Goal: Task Accomplishment & Management: Manage account settings

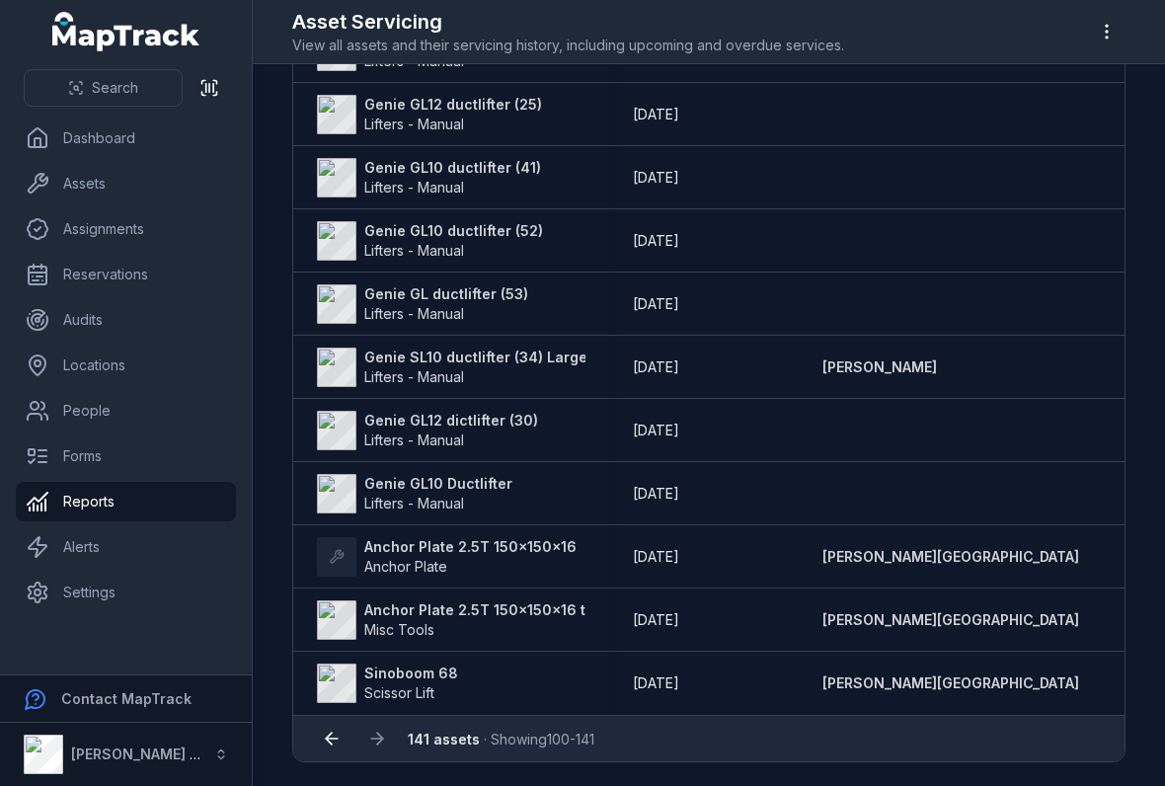
scroll to position [2296, 0]
click at [383, 738] on div at bounding box center [378, 739] width 38 height 38
click at [377, 735] on div at bounding box center [378, 739] width 38 height 38
click at [376, 725] on div at bounding box center [378, 739] width 38 height 38
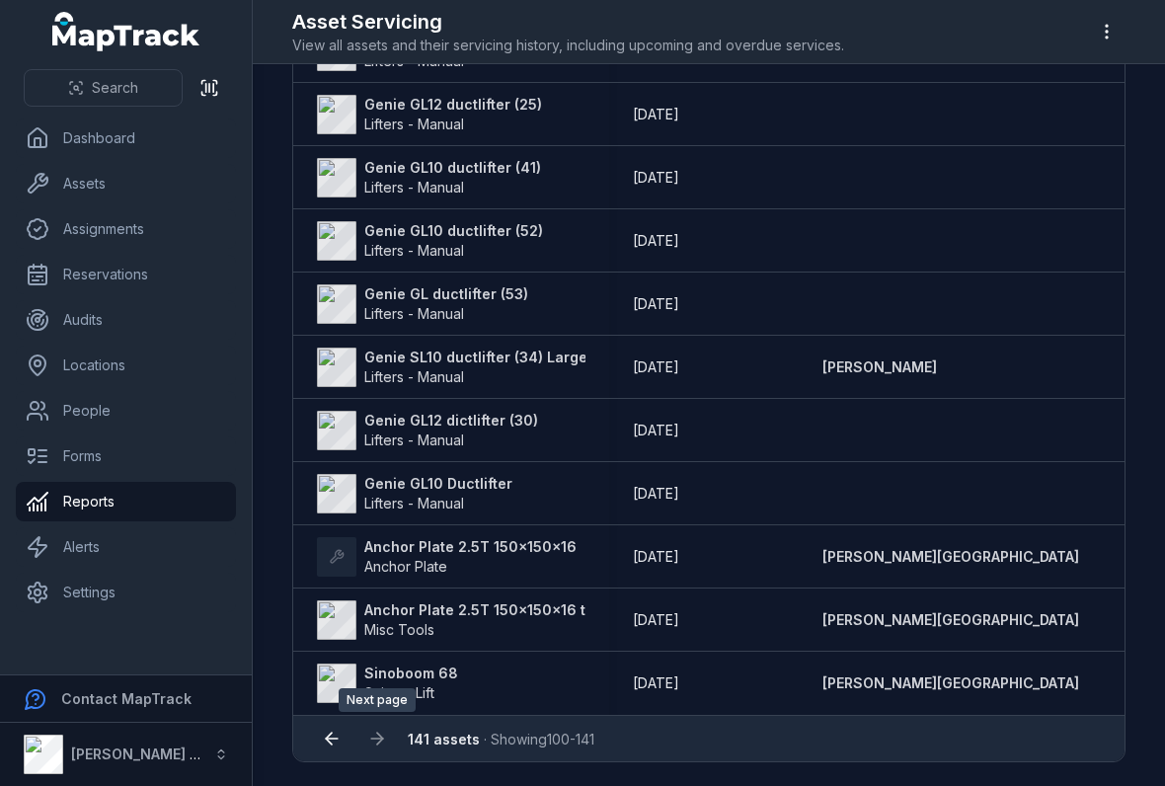
click at [335, 722] on button at bounding box center [332, 739] width 38 height 38
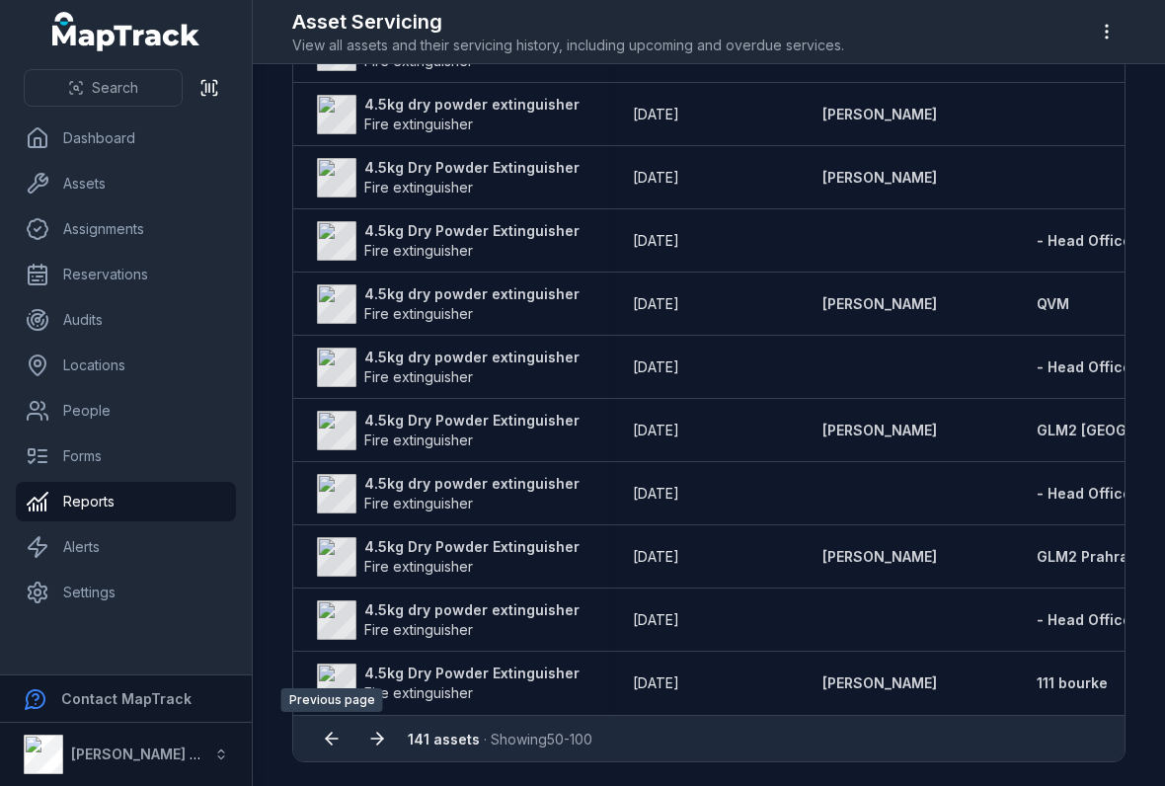
scroll to position [2865, 0]
click at [337, 732] on icon at bounding box center [332, 739] width 20 height 20
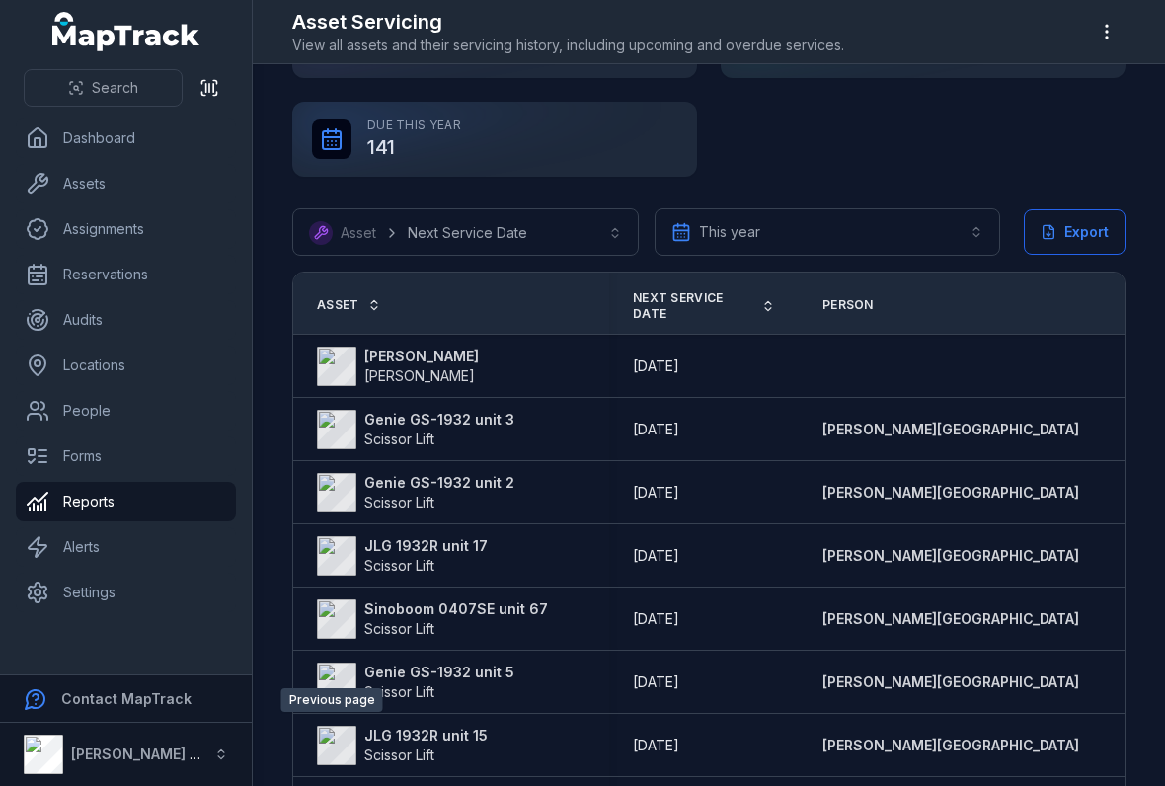
scroll to position [90, 0]
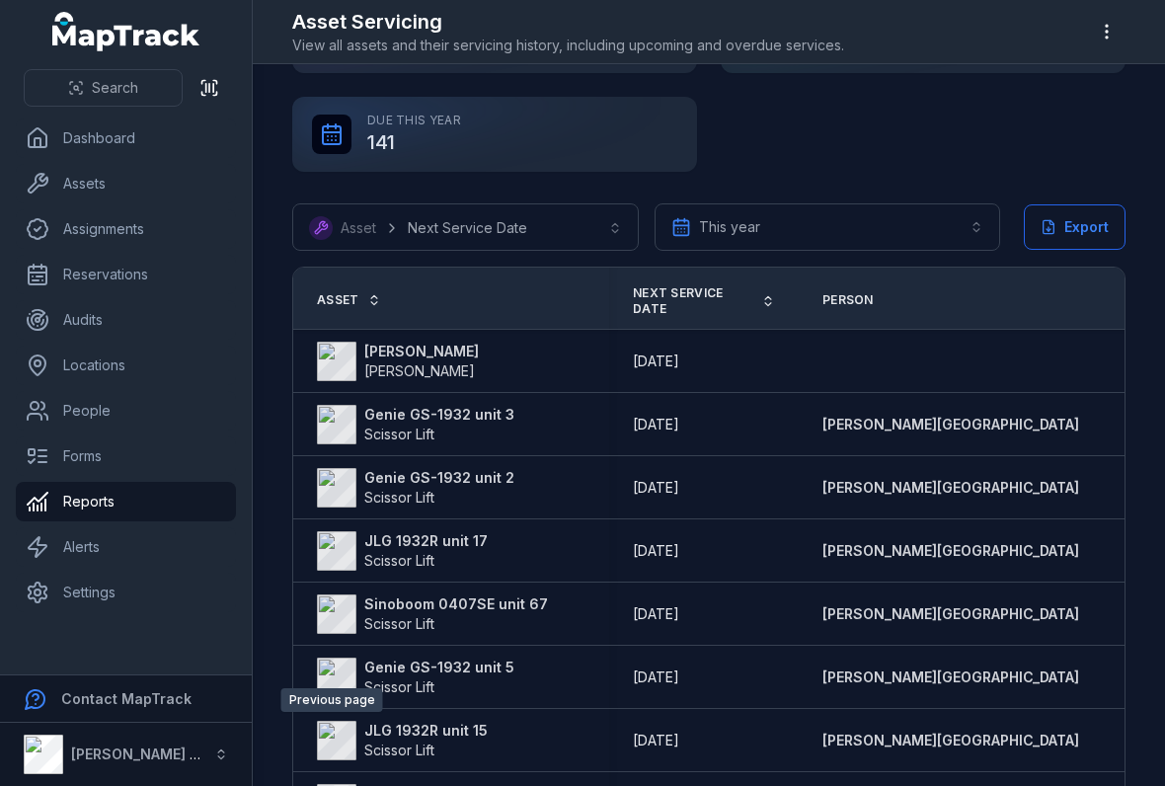
click at [893, 203] on button "**********" at bounding box center [828, 226] width 347 height 47
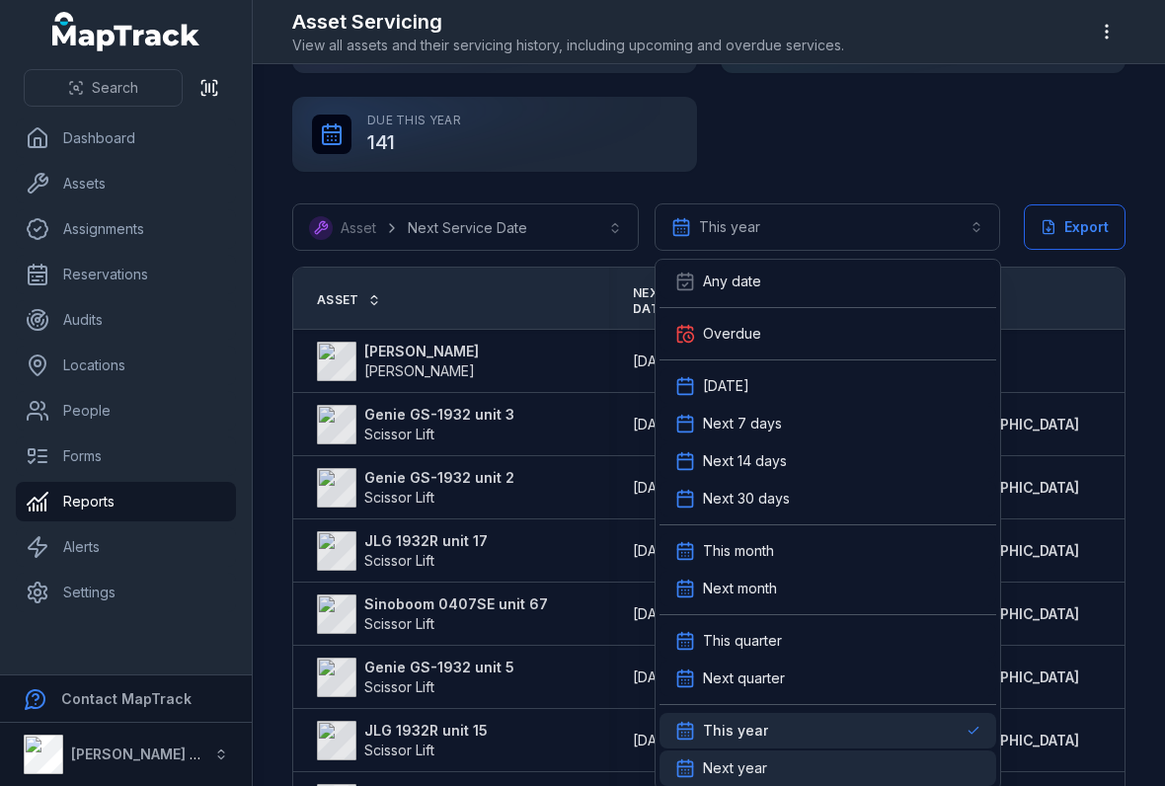
click at [896, 758] on div "Next year" at bounding box center [828, 769] width 337 height 36
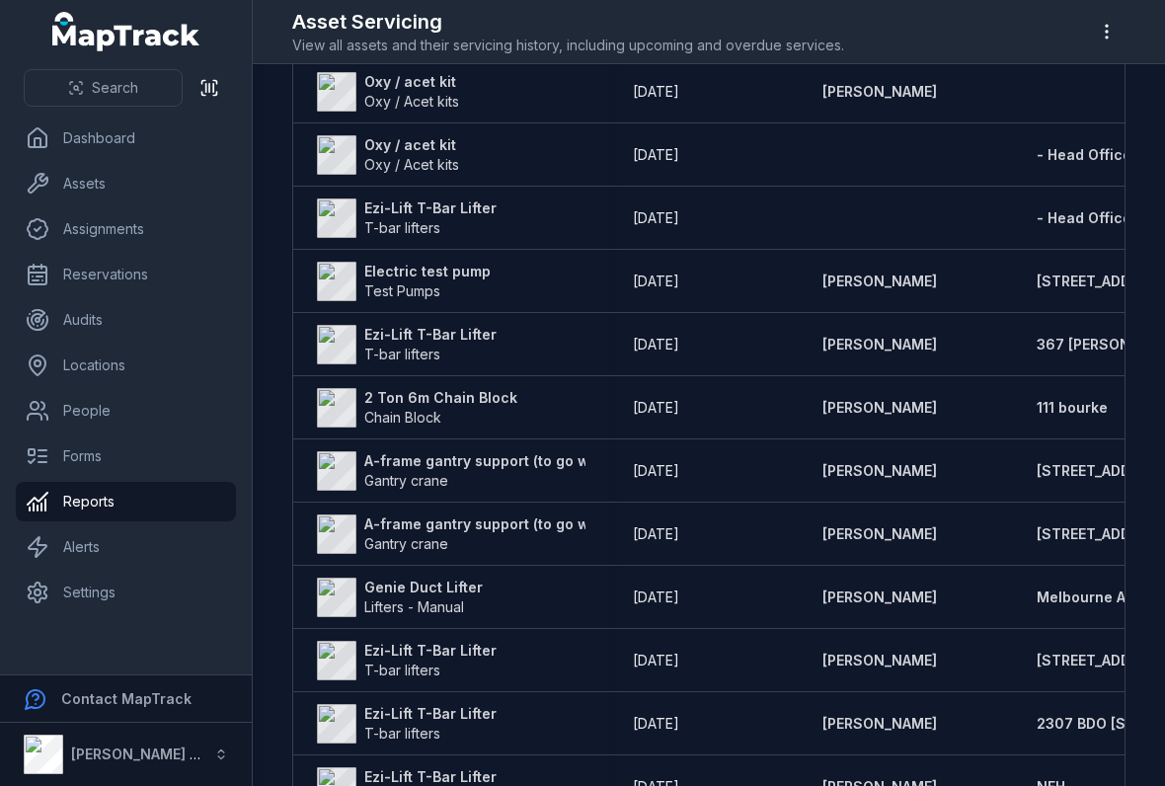
scroll to position [868, 0]
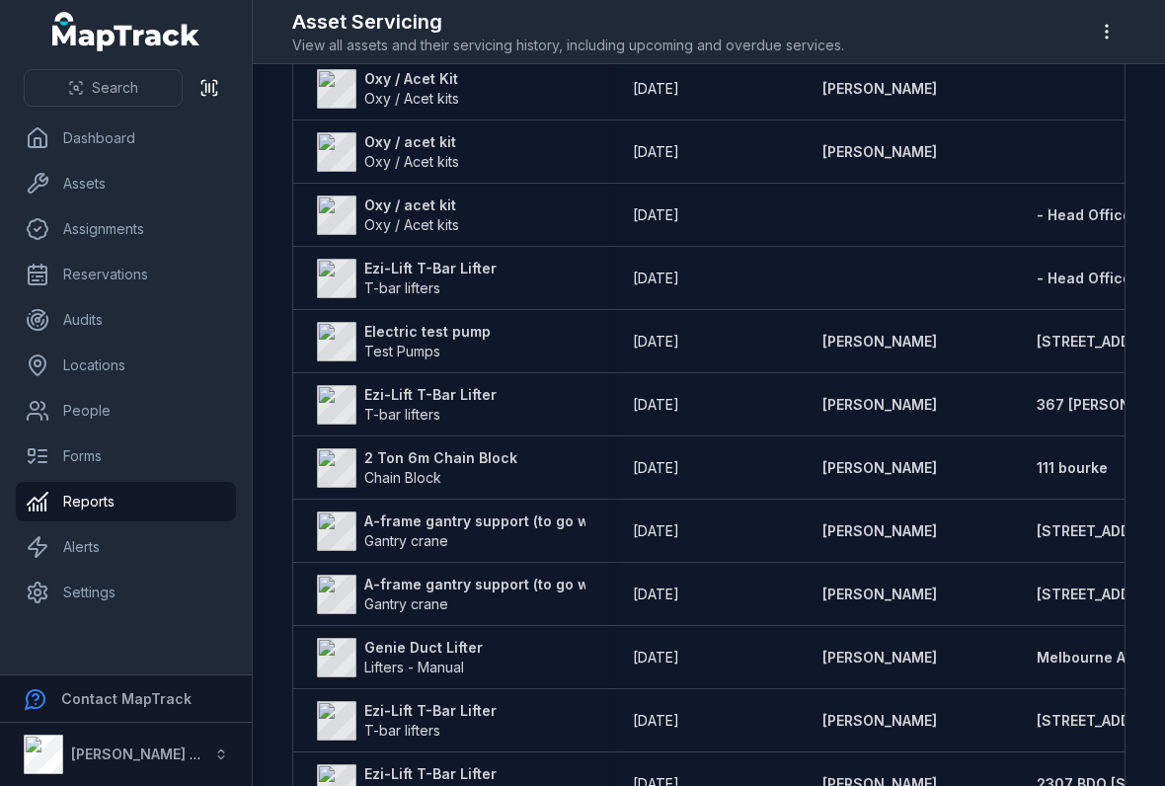
click at [463, 337] on strong "Electric test pump" at bounding box center [427, 332] width 126 height 20
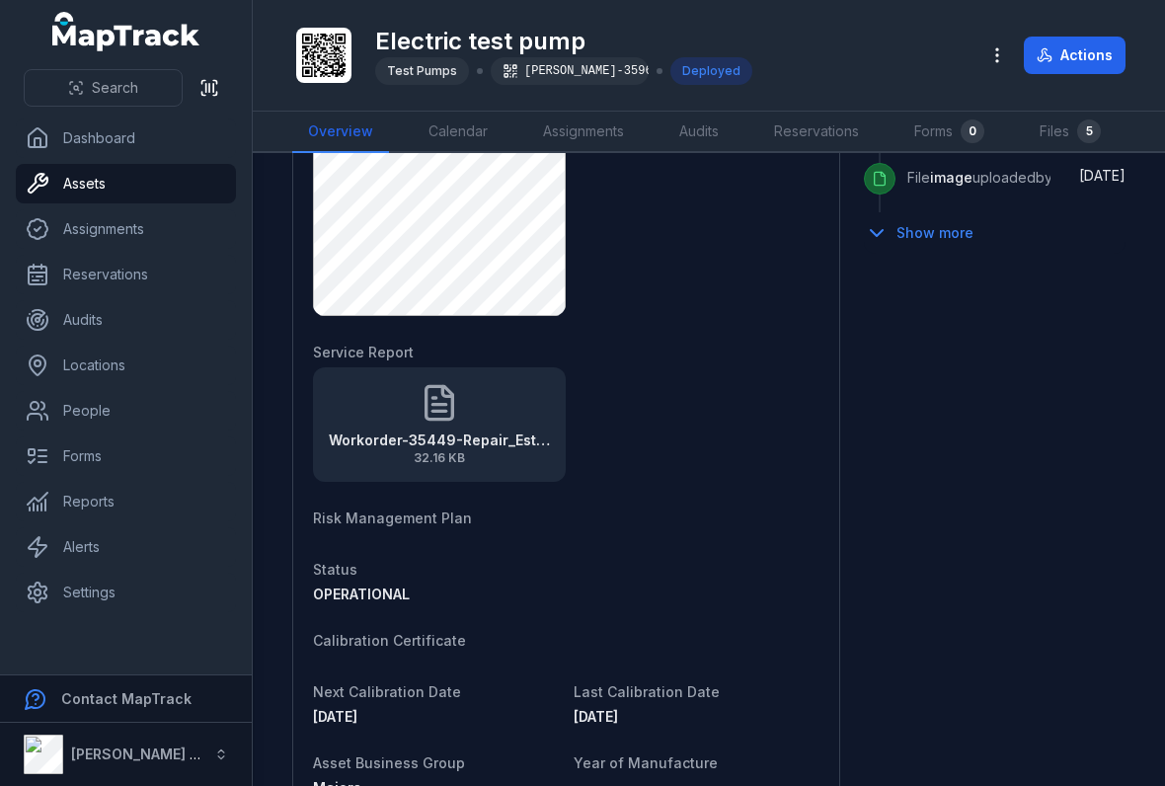
scroll to position [1318, 0]
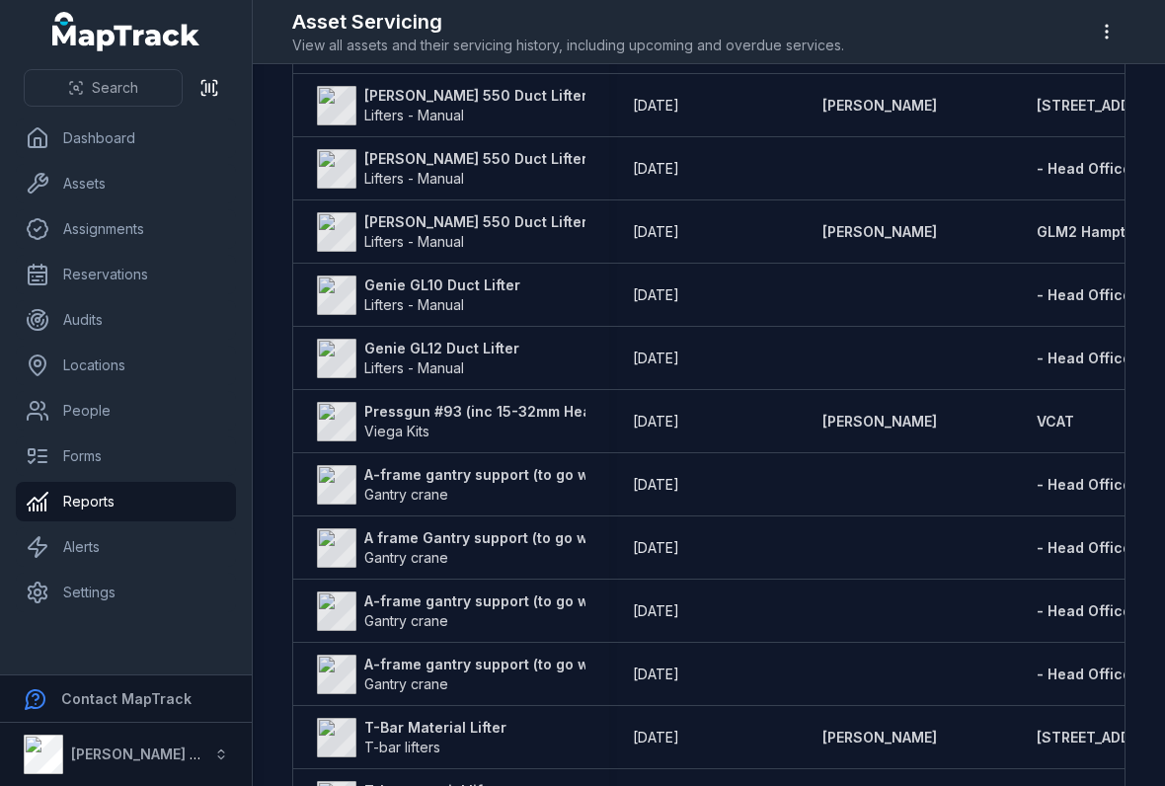
scroll to position [2244, 0]
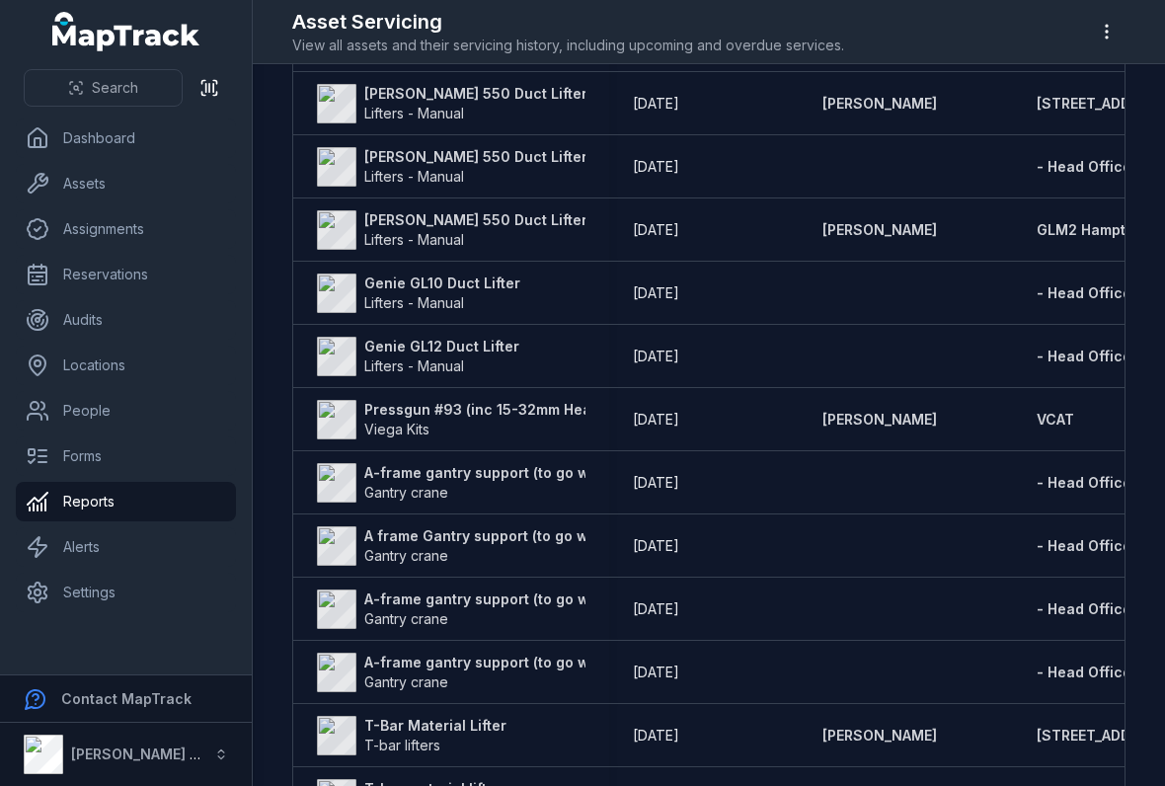
click at [562, 408] on strong "Pressgun #93 (inc 15-32mm Heads)" at bounding box center [488, 410] width 249 height 20
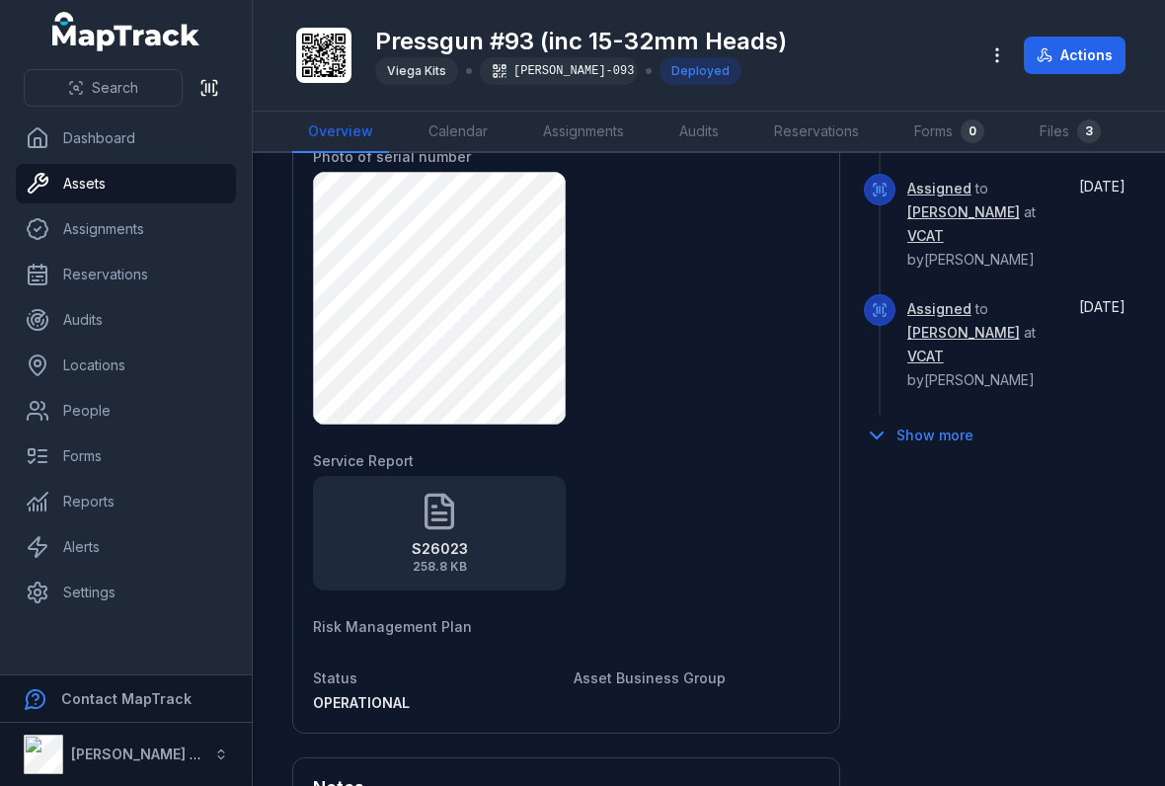
scroll to position [1159, 0]
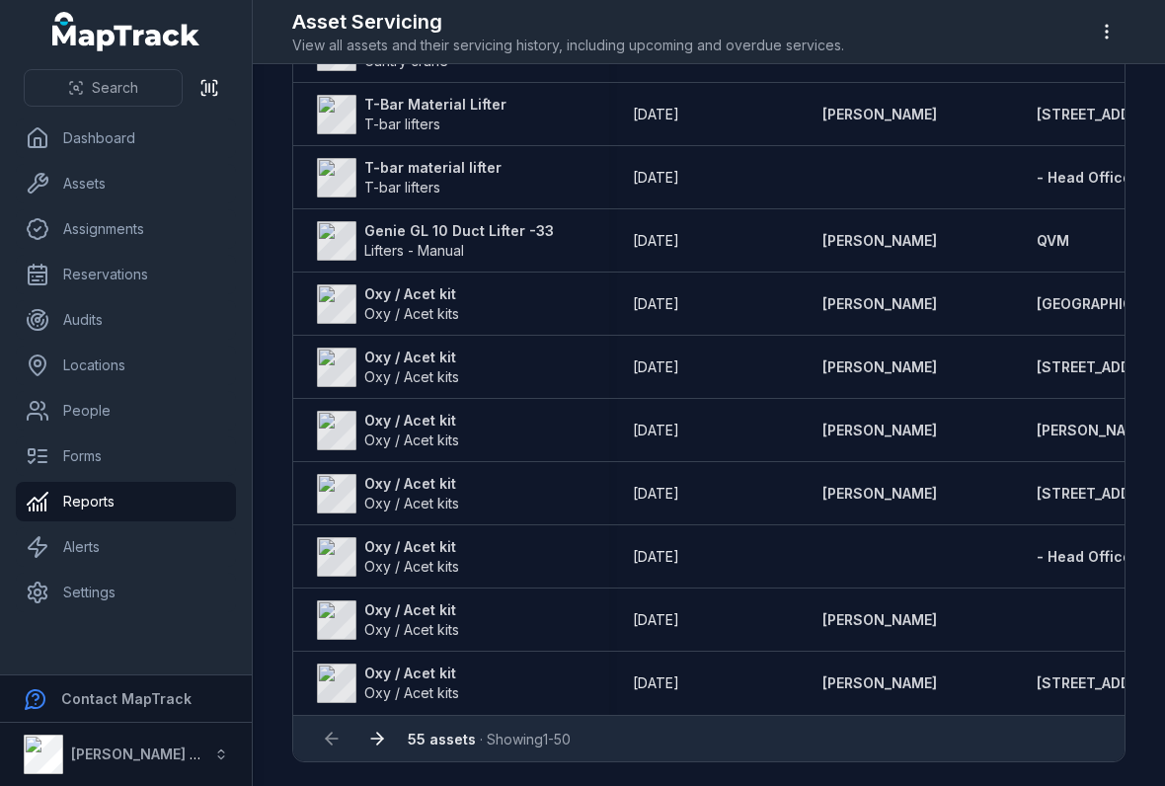
scroll to position [2865, 0]
click at [383, 736] on icon at bounding box center [377, 739] width 20 height 20
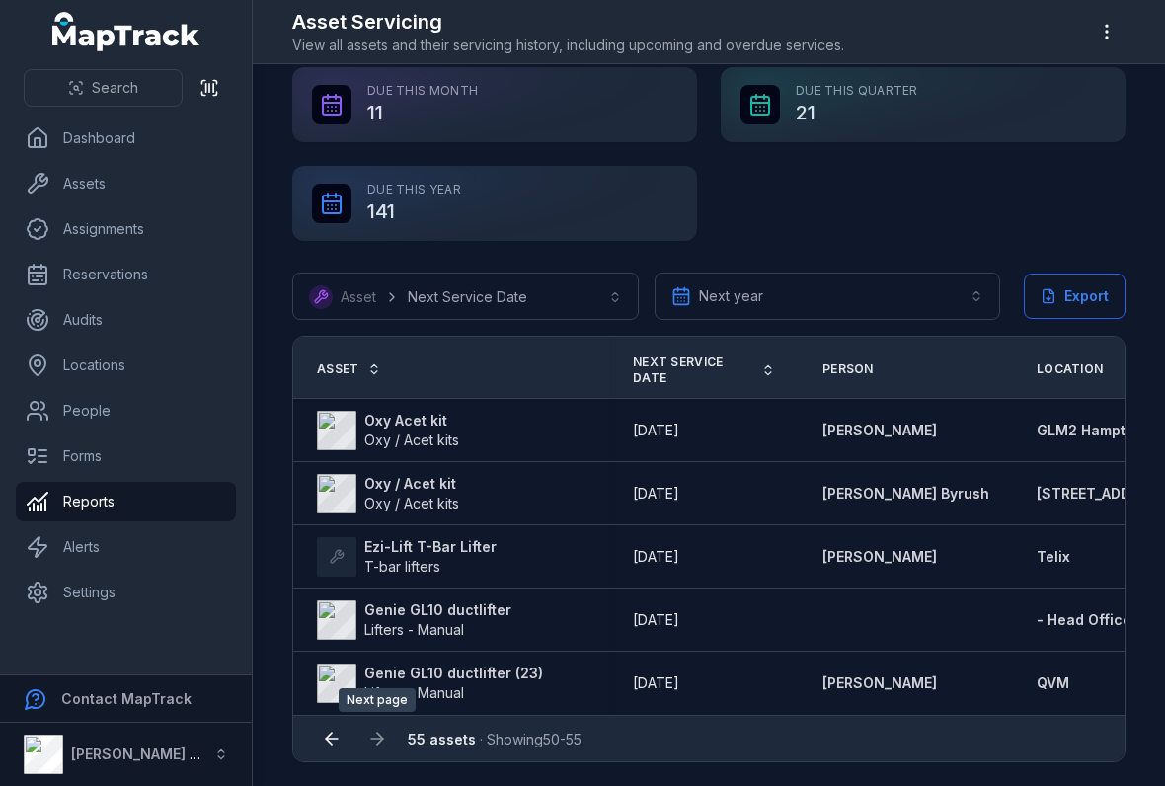
click at [188, 193] on link "Assets" at bounding box center [126, 184] width 220 height 40
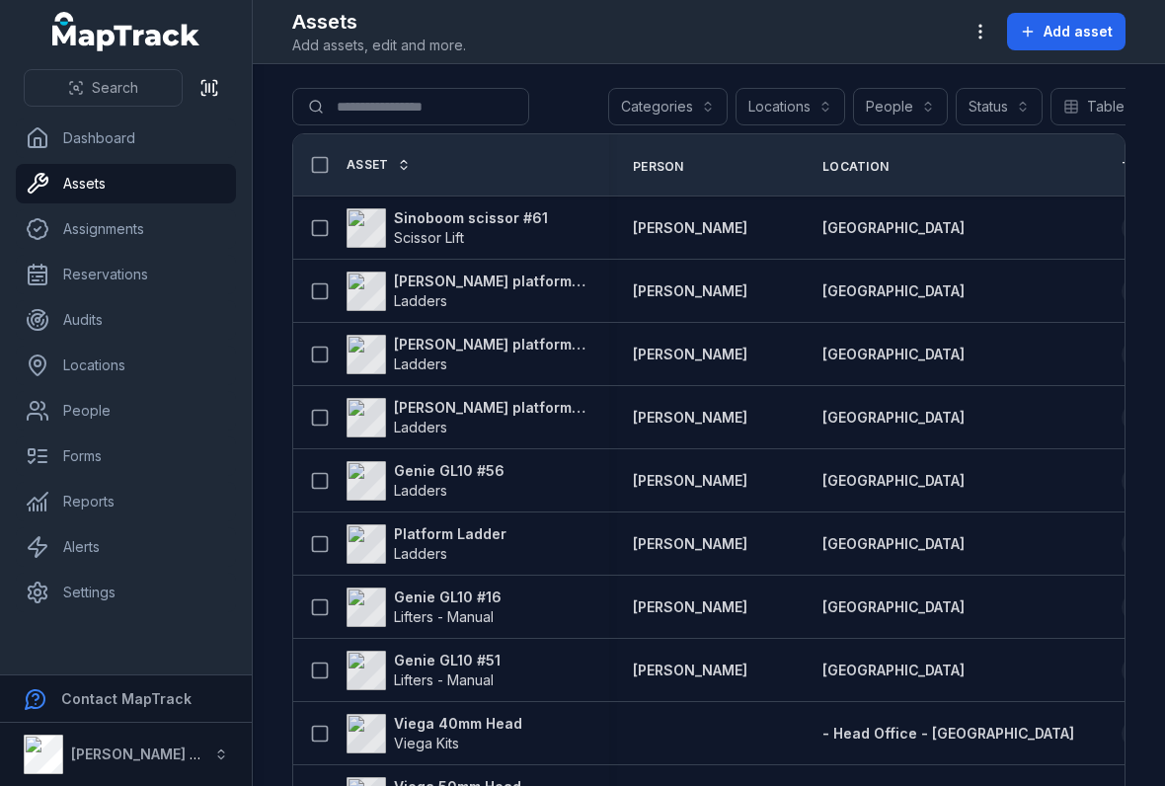
click at [202, 194] on link "Assets" at bounding box center [126, 184] width 220 height 40
click at [517, 230] on span "Scissor Lift" at bounding box center [471, 238] width 154 height 20
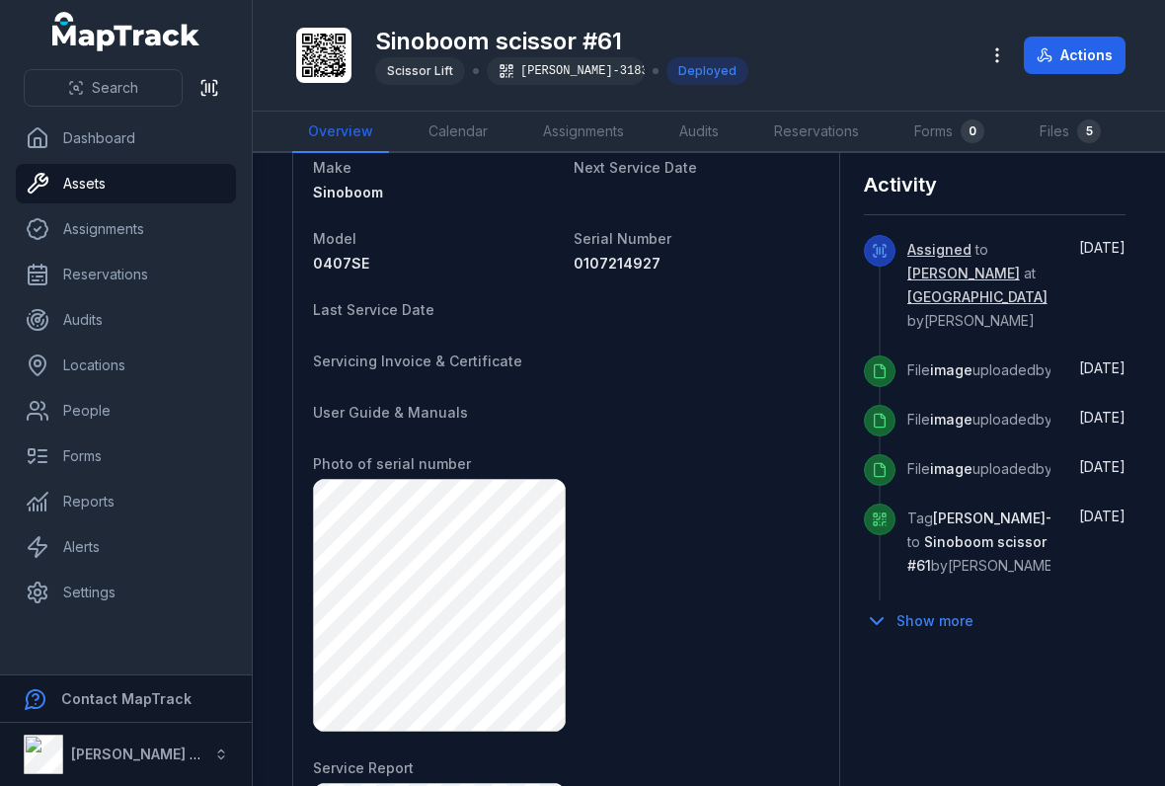
scroll to position [657, 0]
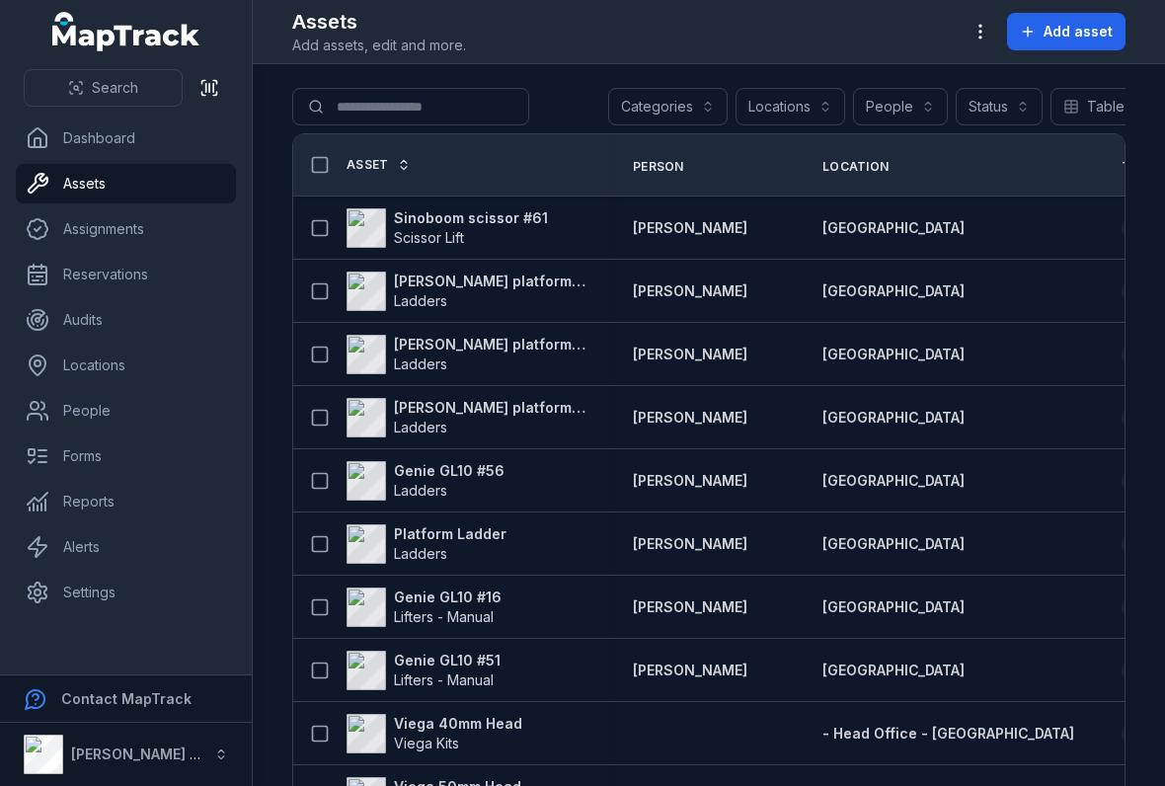
click at [490, 337] on strong "[PERSON_NAME] platform ladder" at bounding box center [490, 345] width 192 height 20
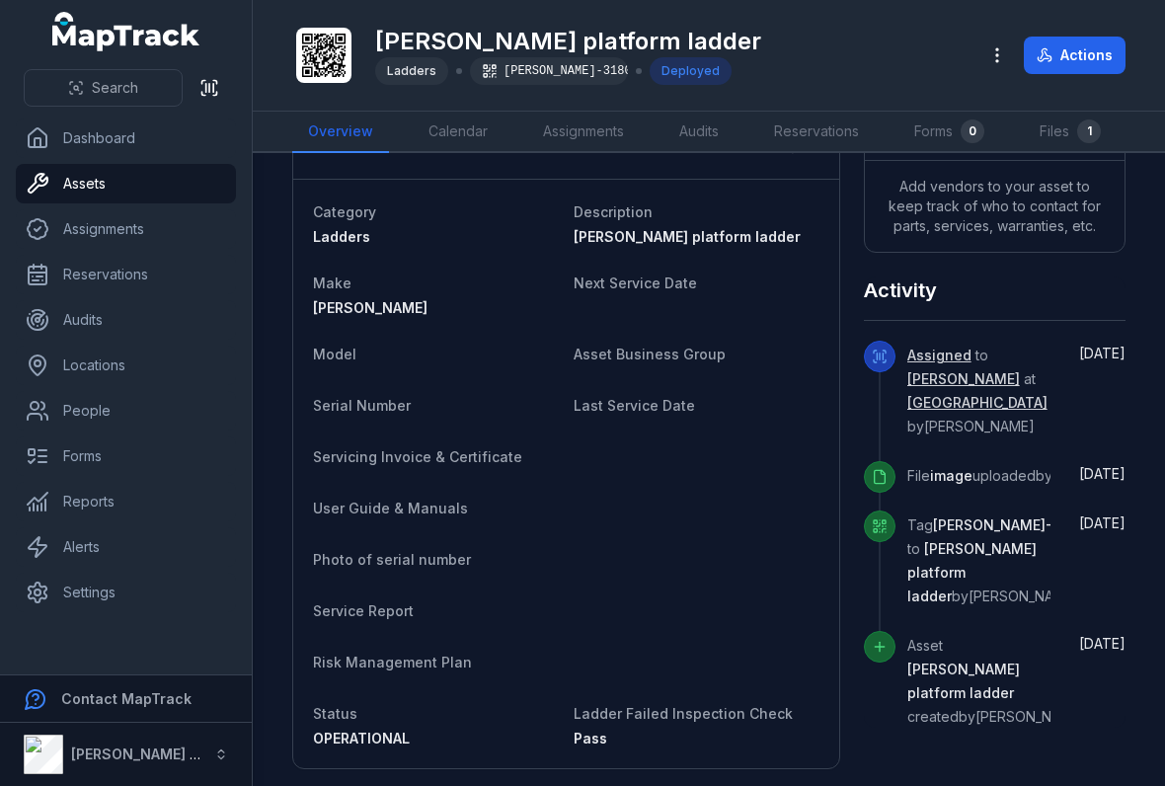
scroll to position [673, 0]
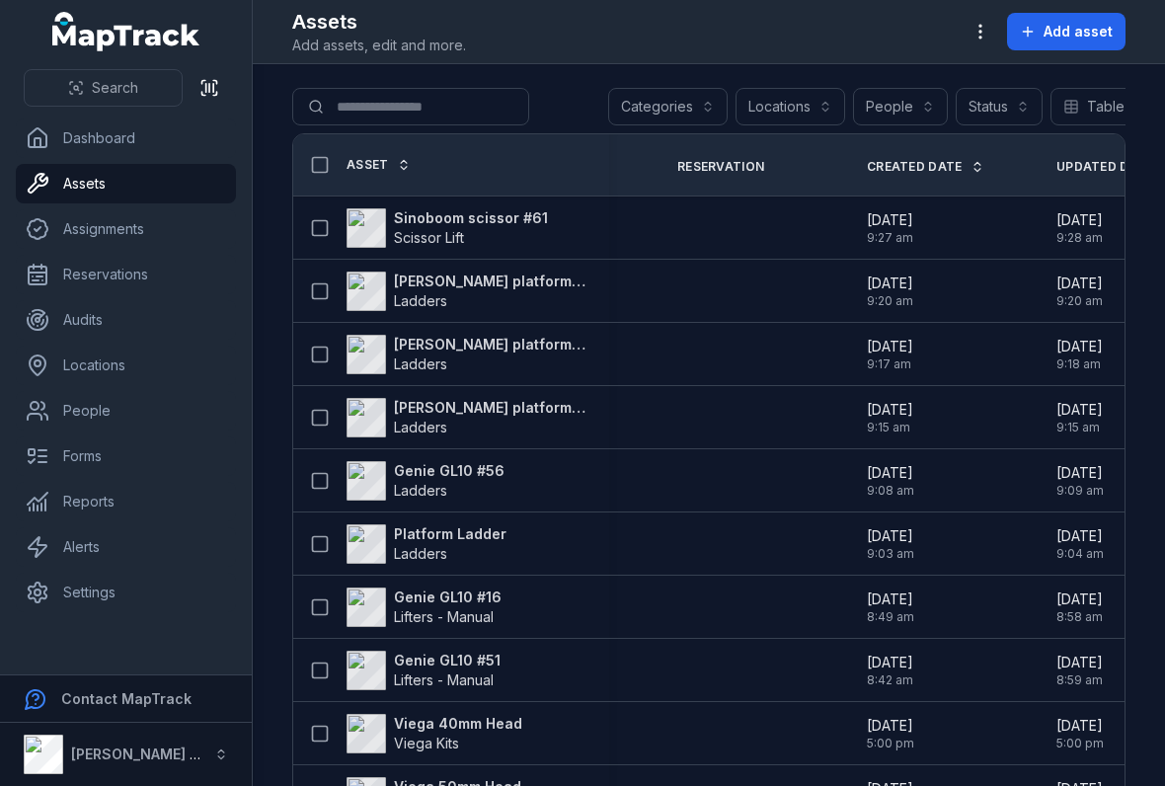
scroll to position [0, 839]
click at [980, 35] on icon "button" at bounding box center [981, 32] width 20 height 20
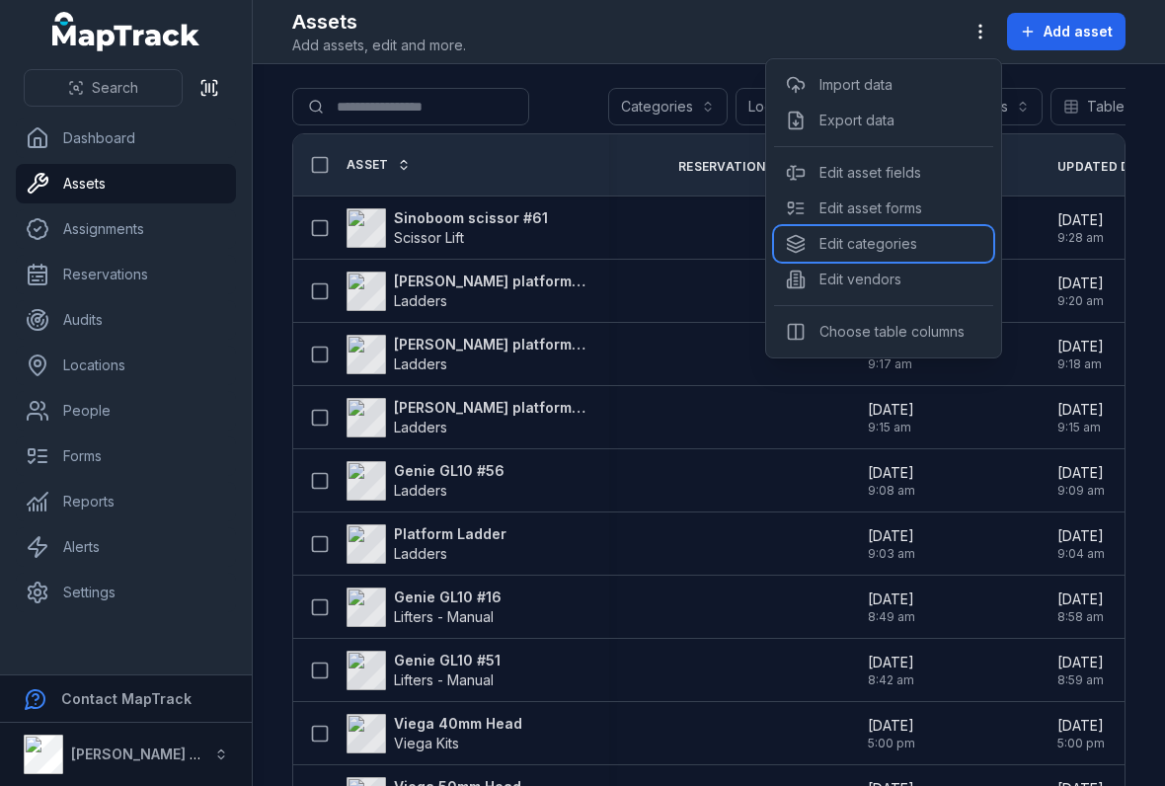
click at [897, 238] on div "Edit categories" at bounding box center [883, 244] width 219 height 36
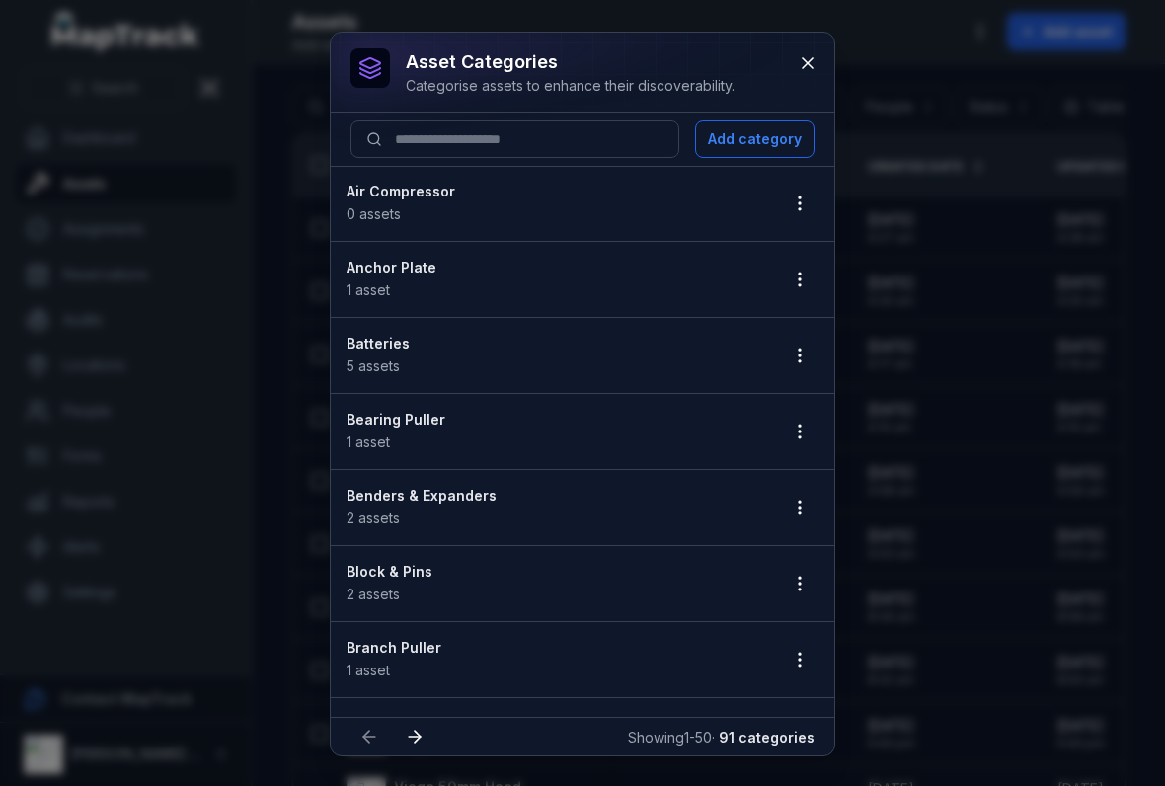
click at [801, 188] on button "button" at bounding box center [800, 204] width 38 height 38
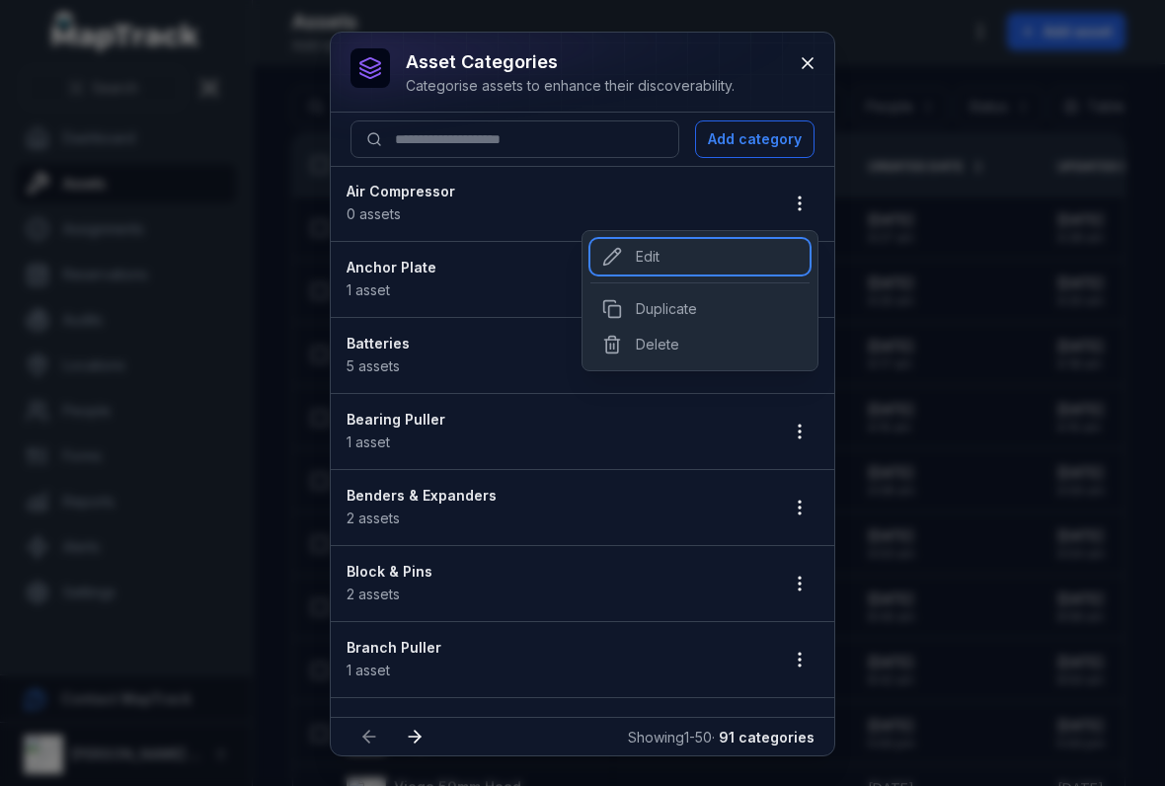
click at [742, 251] on div "Edit" at bounding box center [700, 257] width 219 height 36
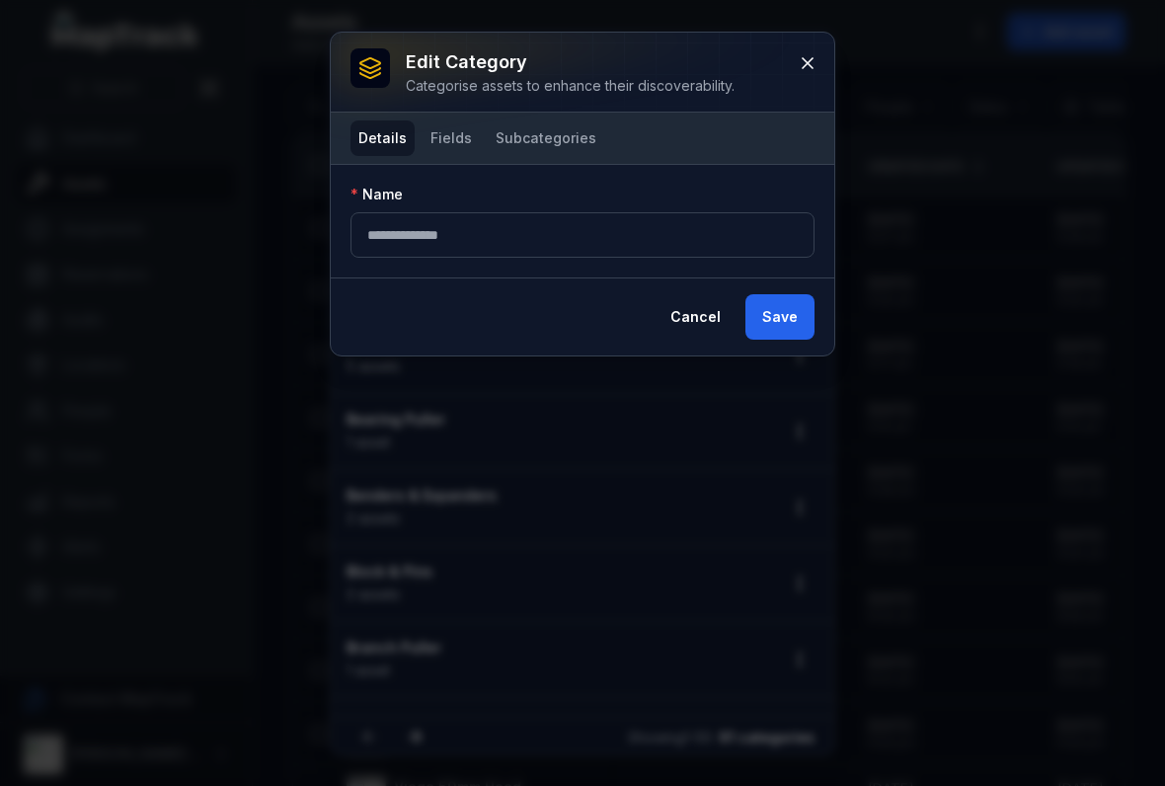
click at [443, 148] on button "Fields" at bounding box center [451, 139] width 57 height 36
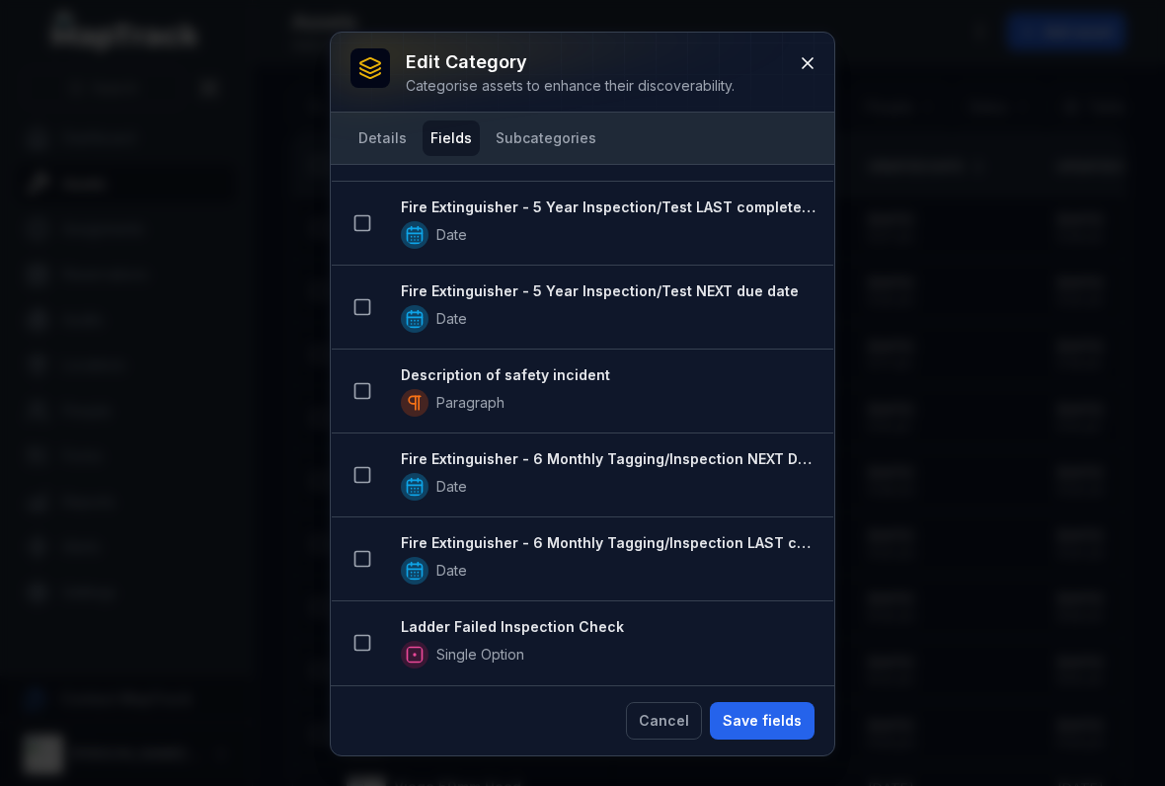
scroll to position [2577, 0]
click at [808, 62] on icon at bounding box center [808, 63] width 10 height 10
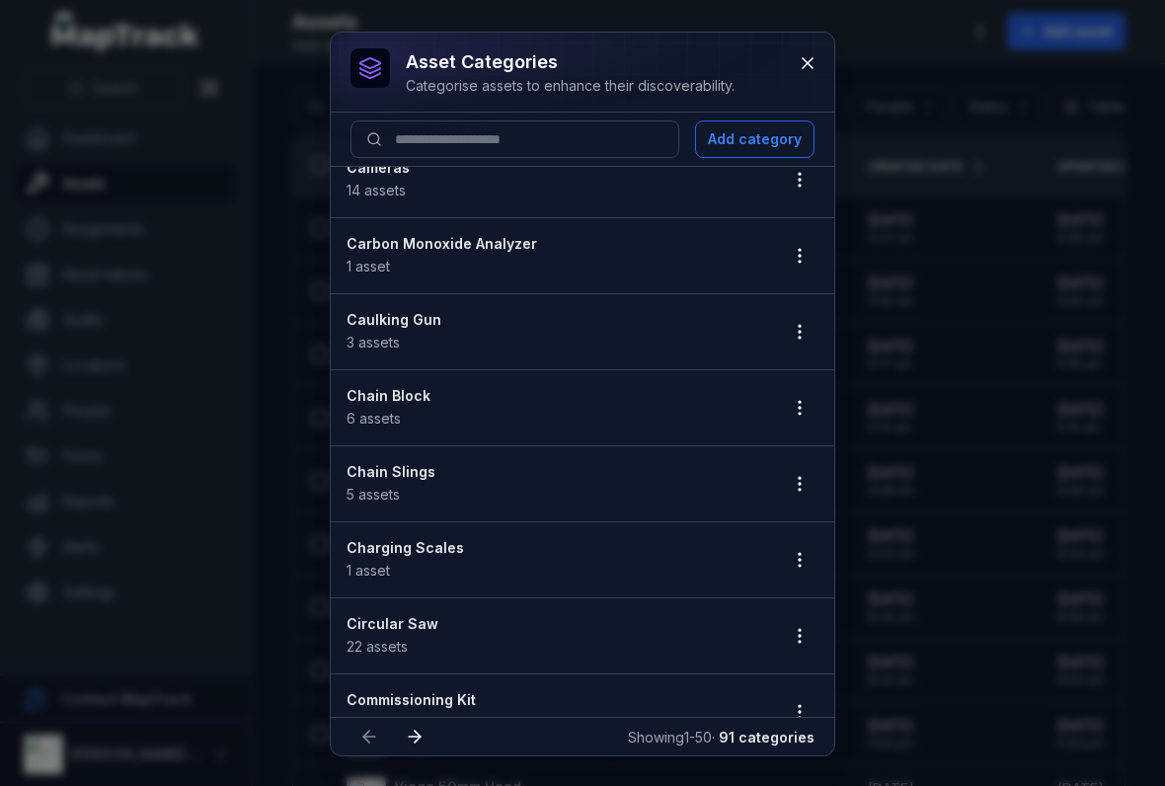
scroll to position [734, 0]
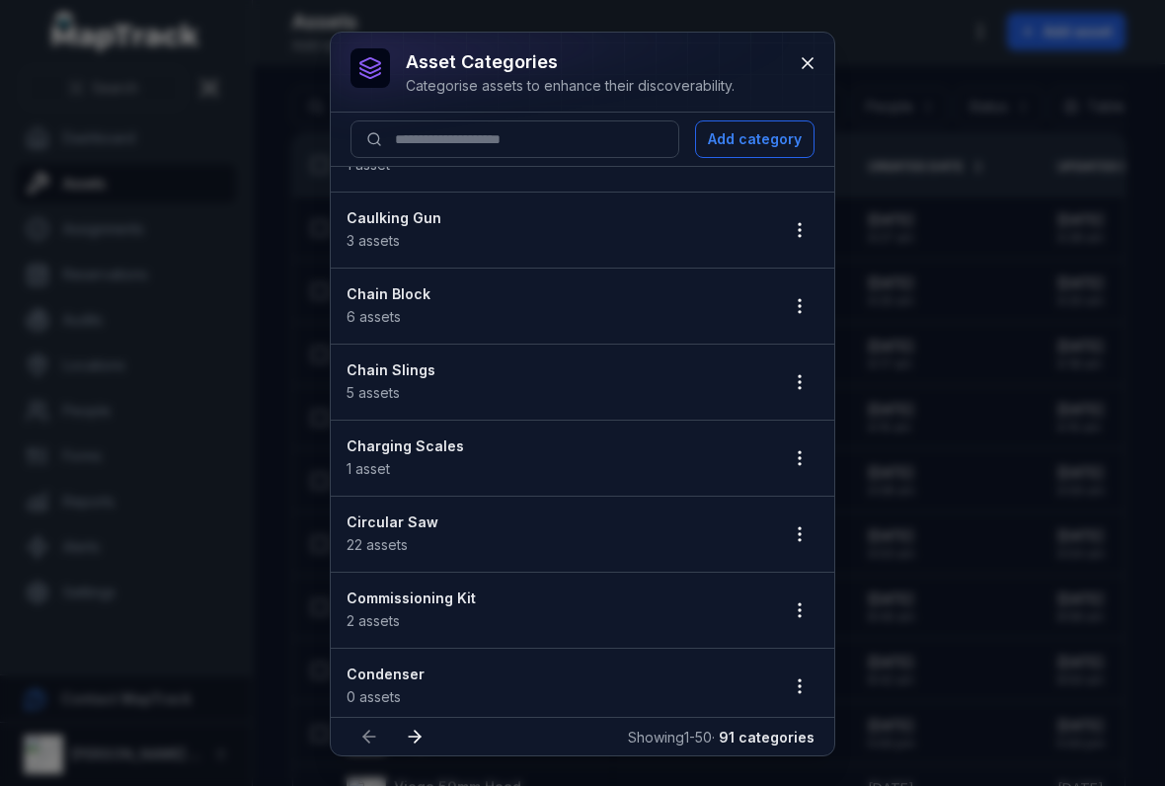
click at [788, 369] on button "button" at bounding box center [800, 382] width 38 height 38
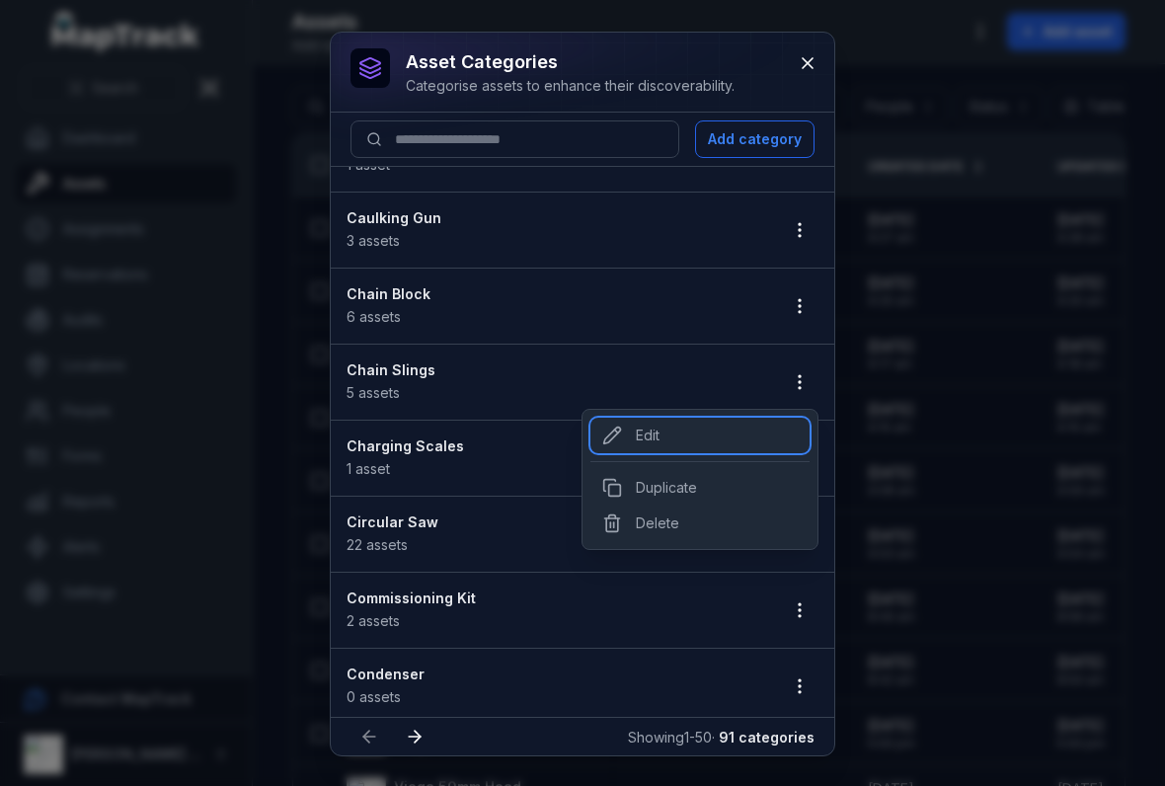
click at [681, 418] on div "Edit" at bounding box center [700, 436] width 219 height 36
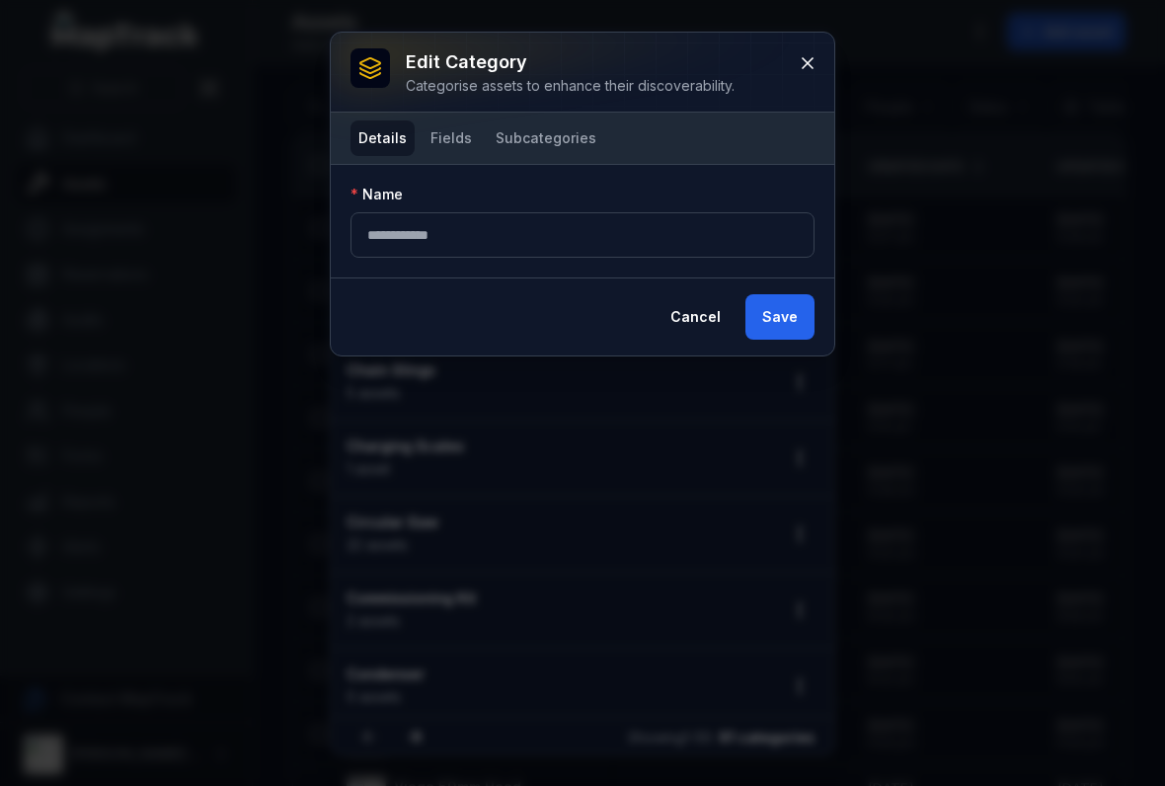
click at [448, 137] on button "Fields" at bounding box center [451, 139] width 57 height 36
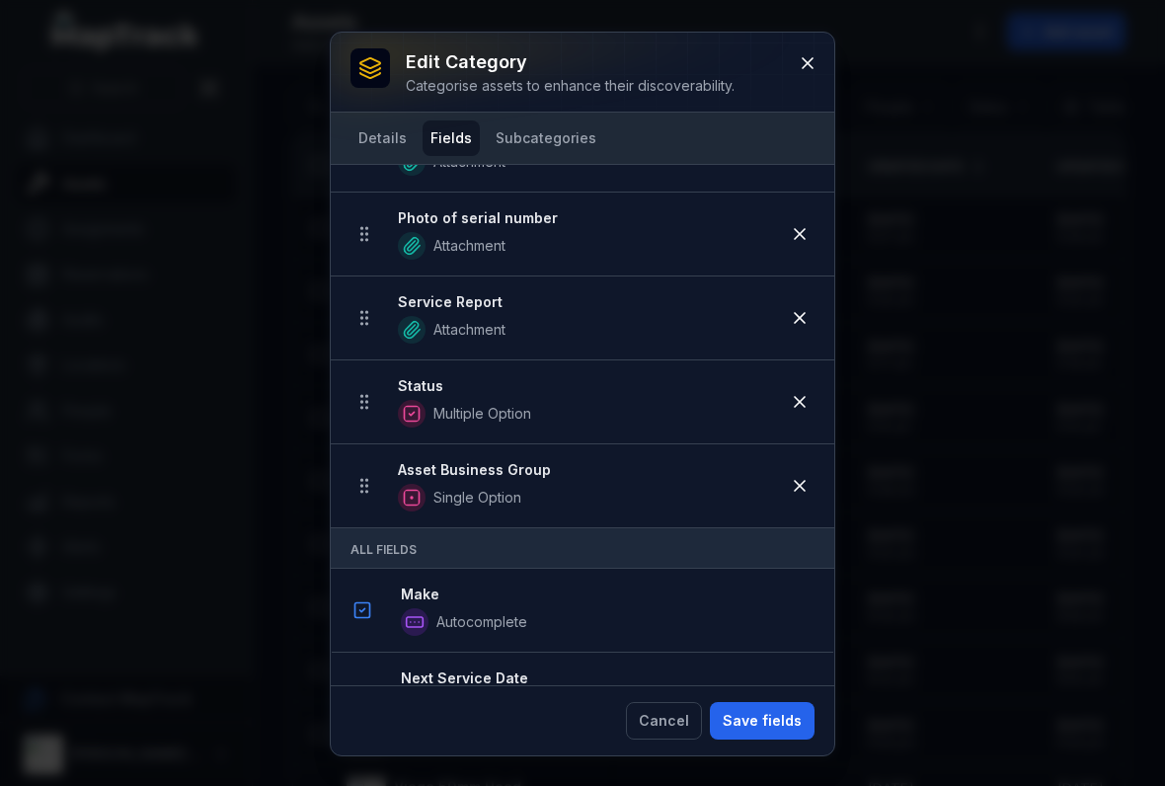
scroll to position [730, 0]
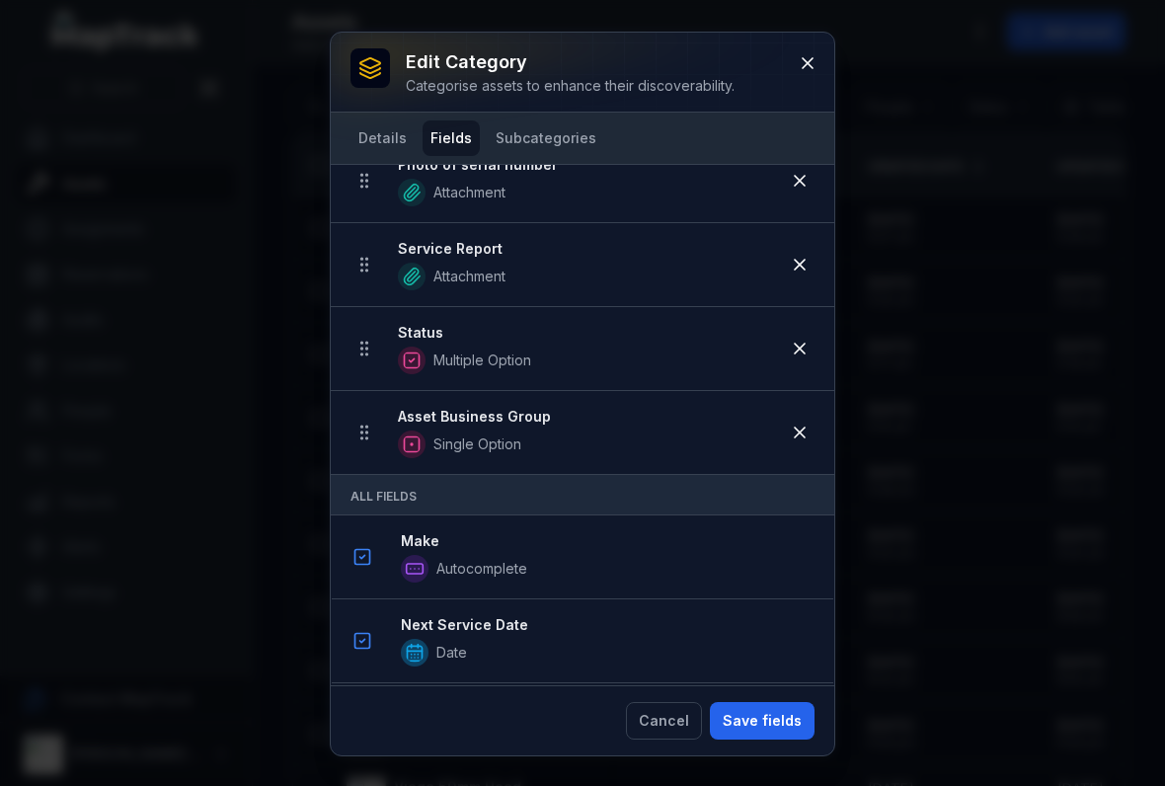
click at [779, 716] on button "Save fields" at bounding box center [762, 721] width 105 height 38
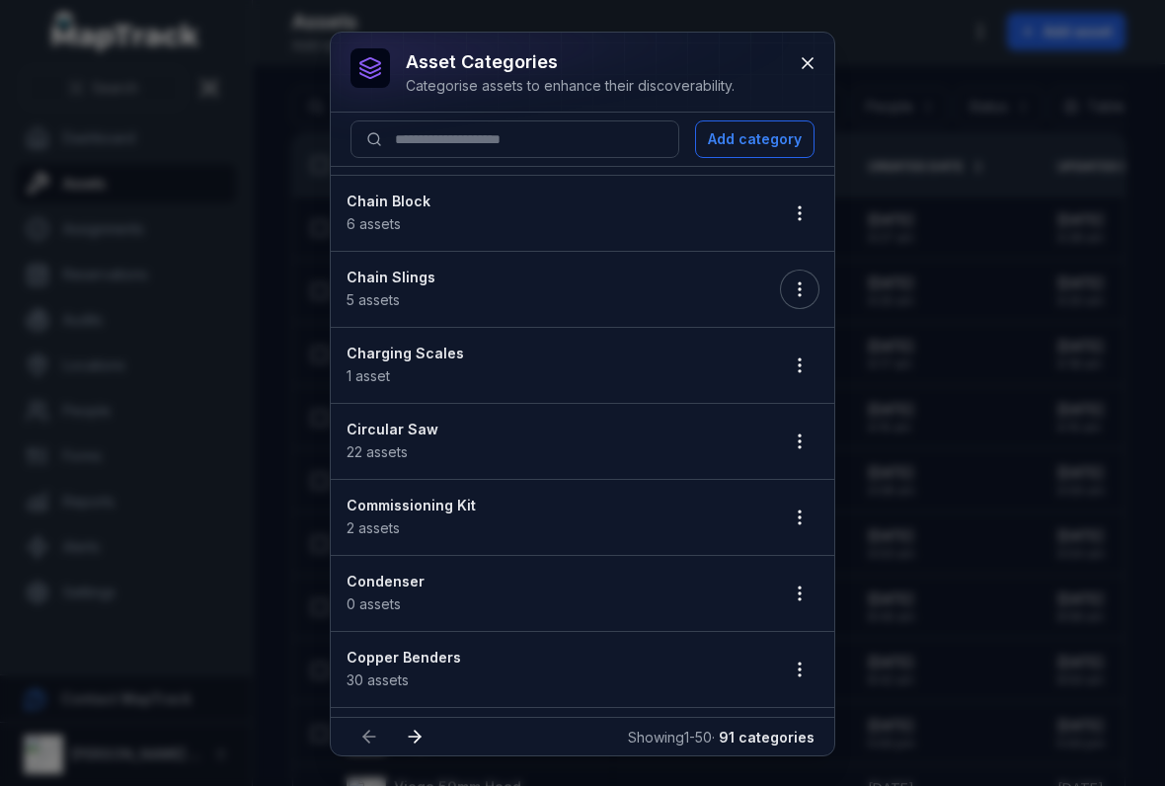
scroll to position [831, 0]
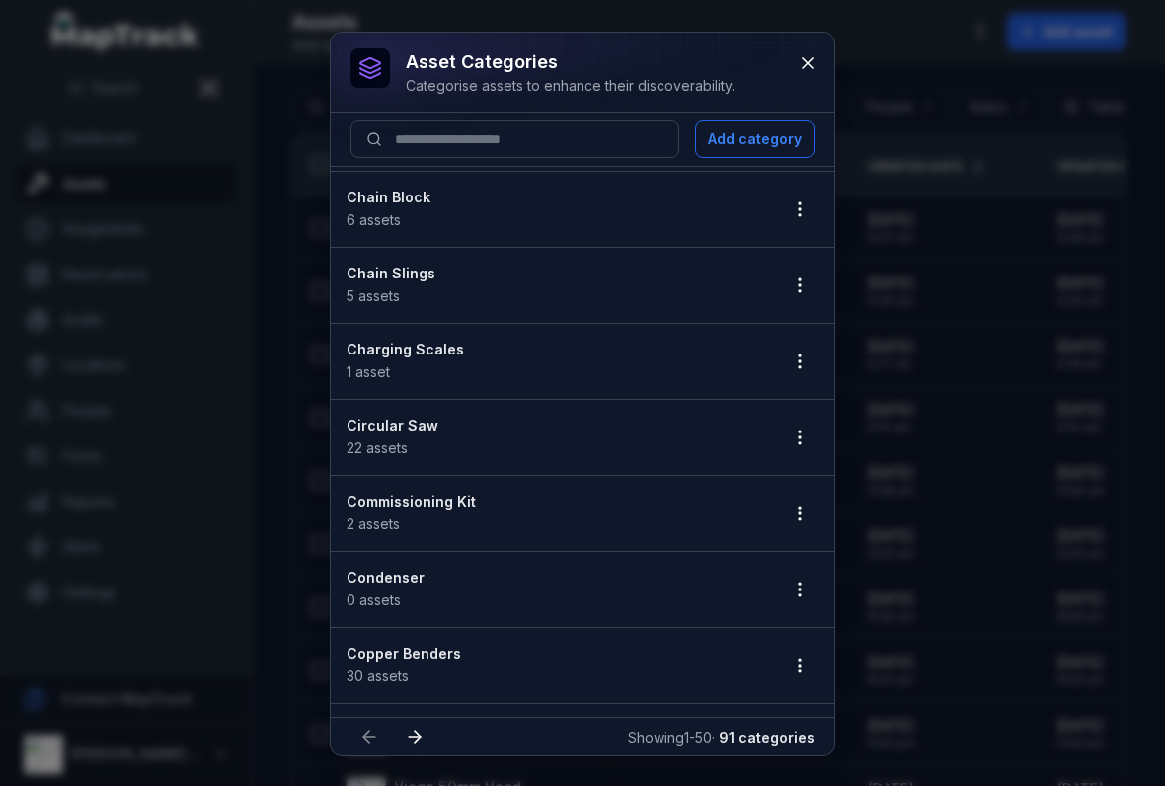
click at [794, 421] on button "button" at bounding box center [800, 438] width 38 height 38
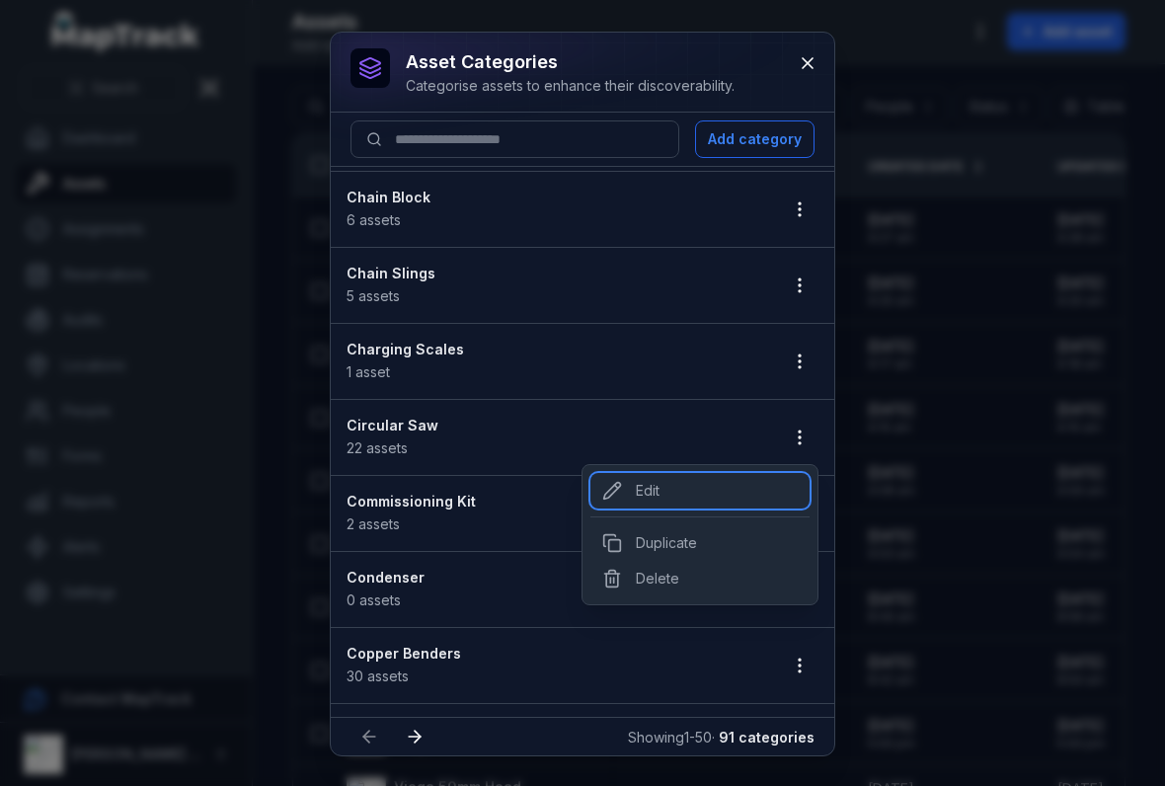
click at [730, 474] on div "Edit" at bounding box center [700, 491] width 219 height 36
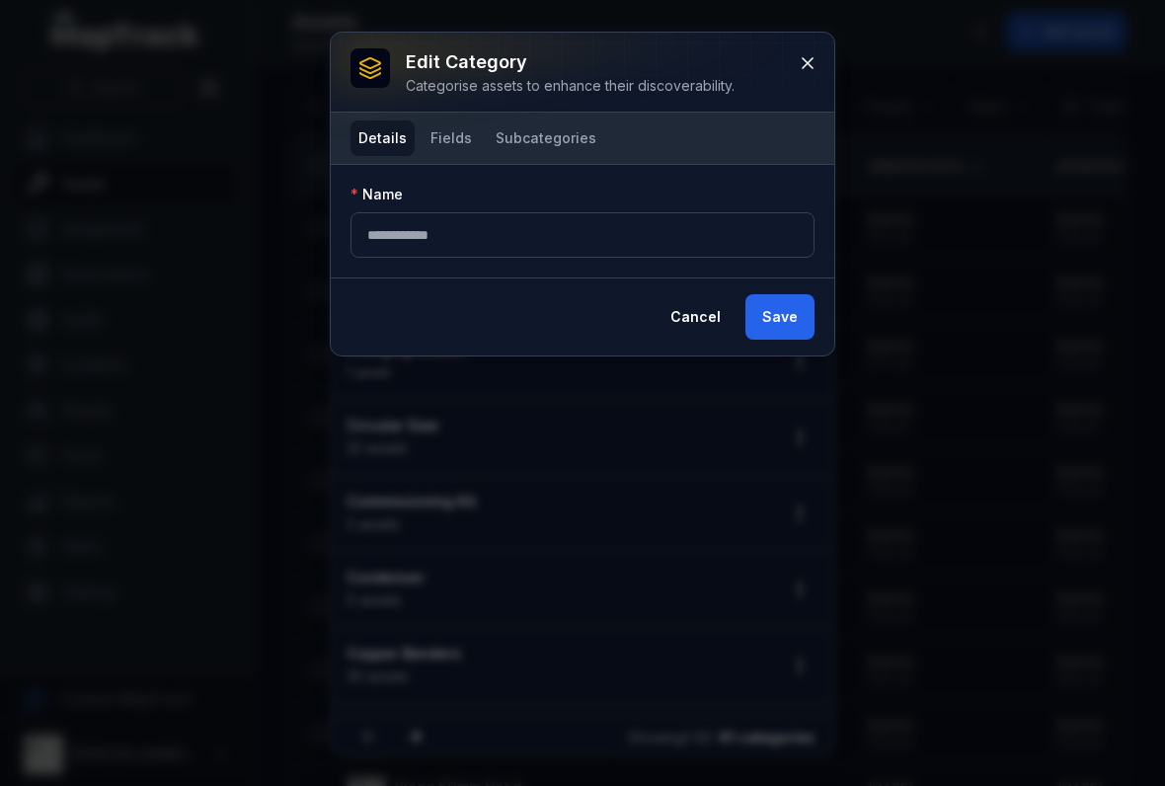
click at [452, 134] on button "Fields" at bounding box center [451, 139] width 57 height 36
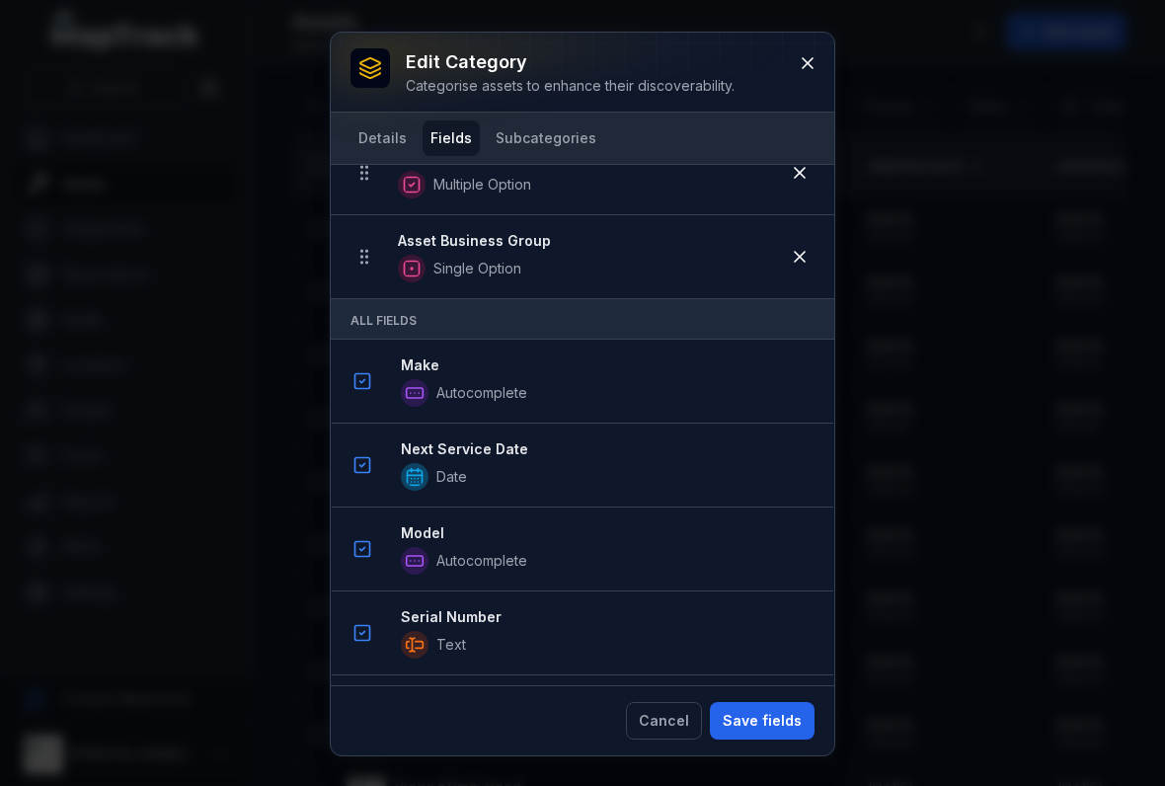
scroll to position [791, 0]
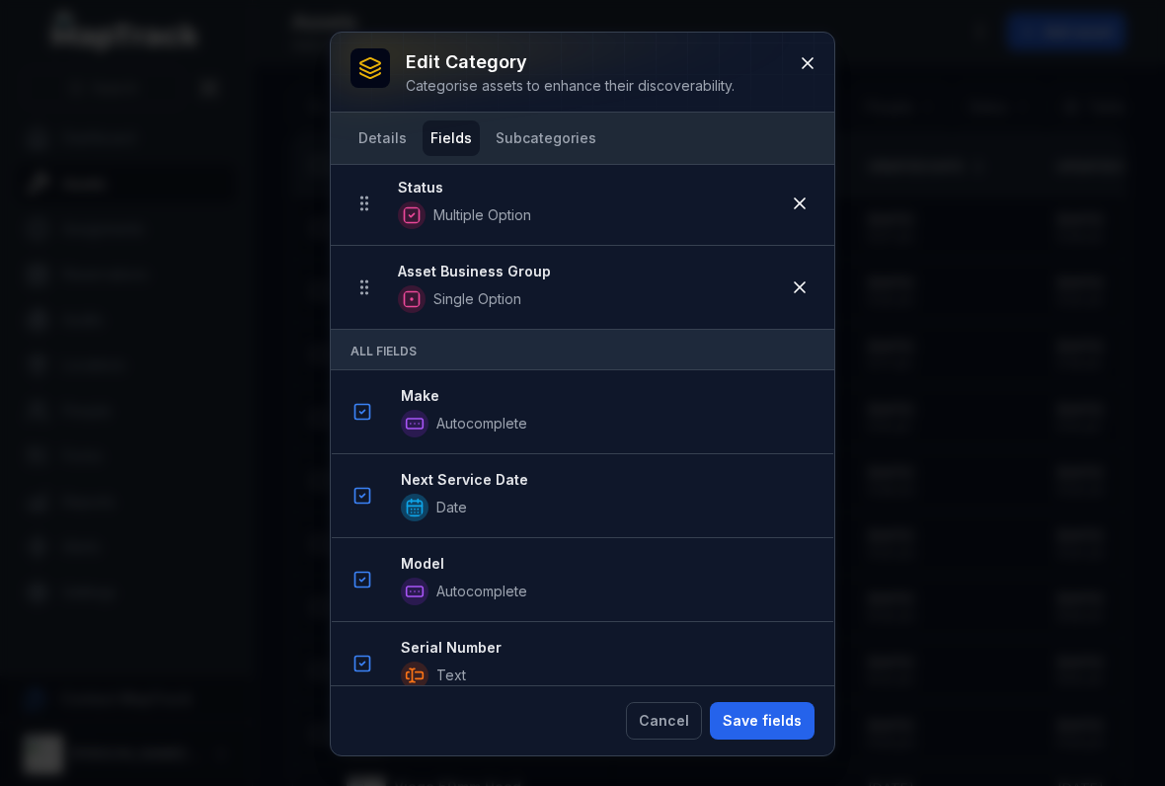
click at [773, 717] on button "Save fields" at bounding box center [762, 721] width 105 height 38
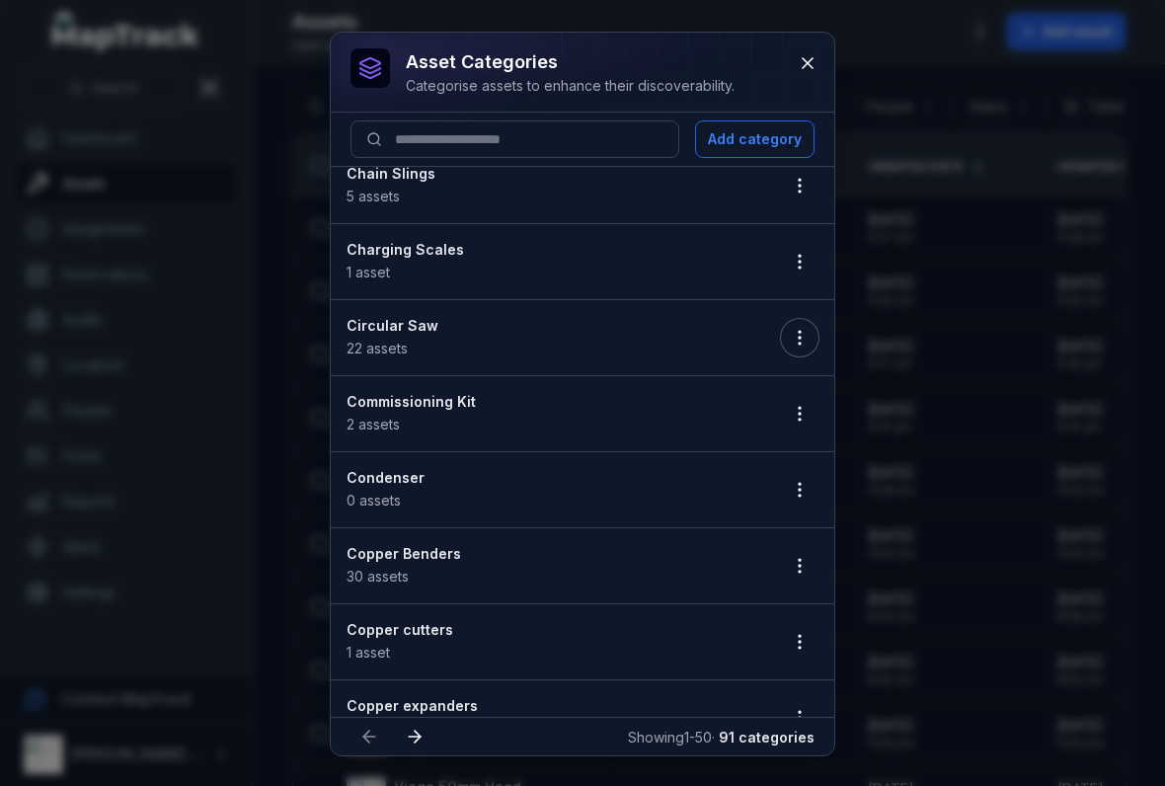
scroll to position [933, 0]
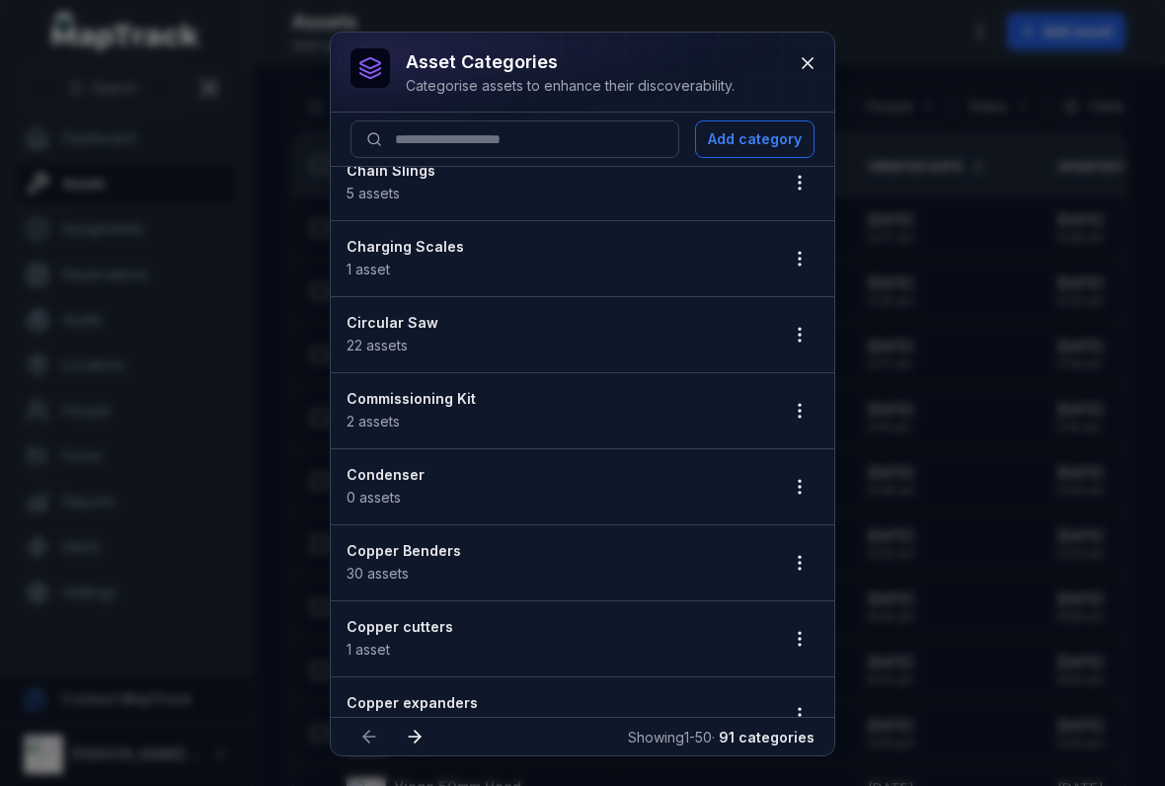
click at [797, 393] on button "button" at bounding box center [800, 411] width 38 height 38
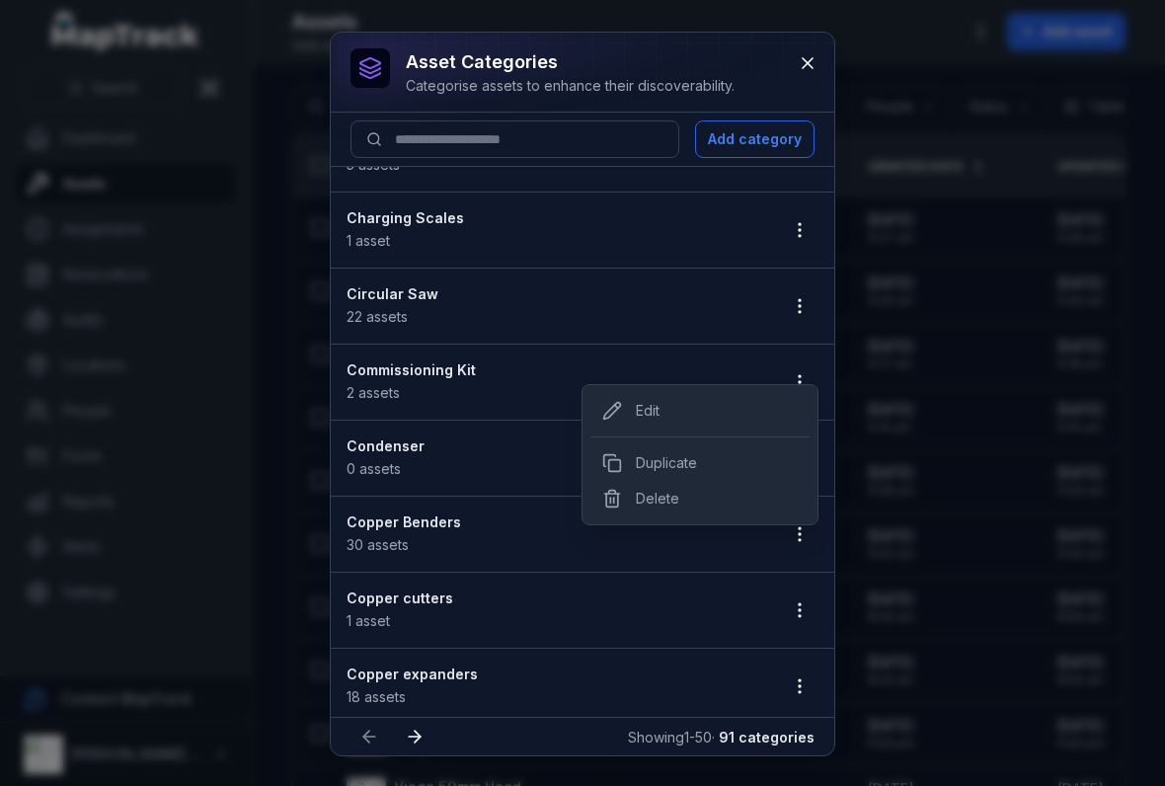
scroll to position [1005, 0]
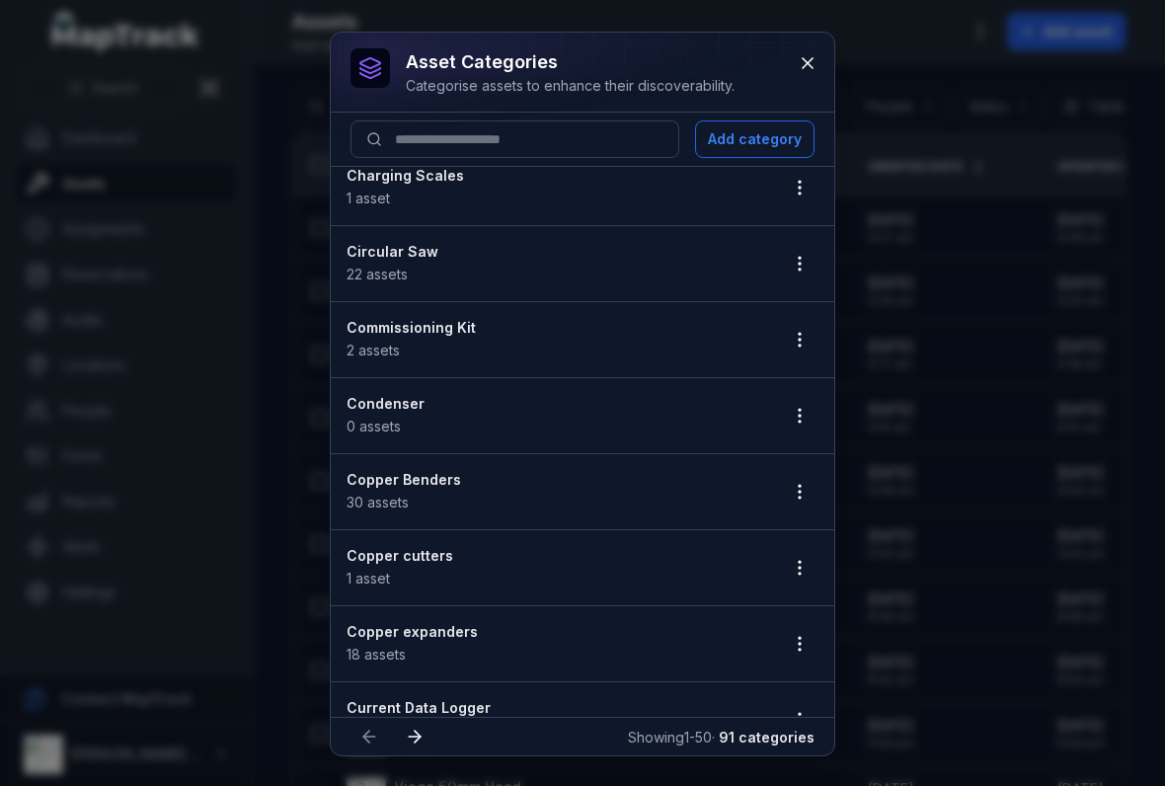
click at [715, 303] on li "Commissioning Kit 2 assets" at bounding box center [583, 339] width 504 height 77
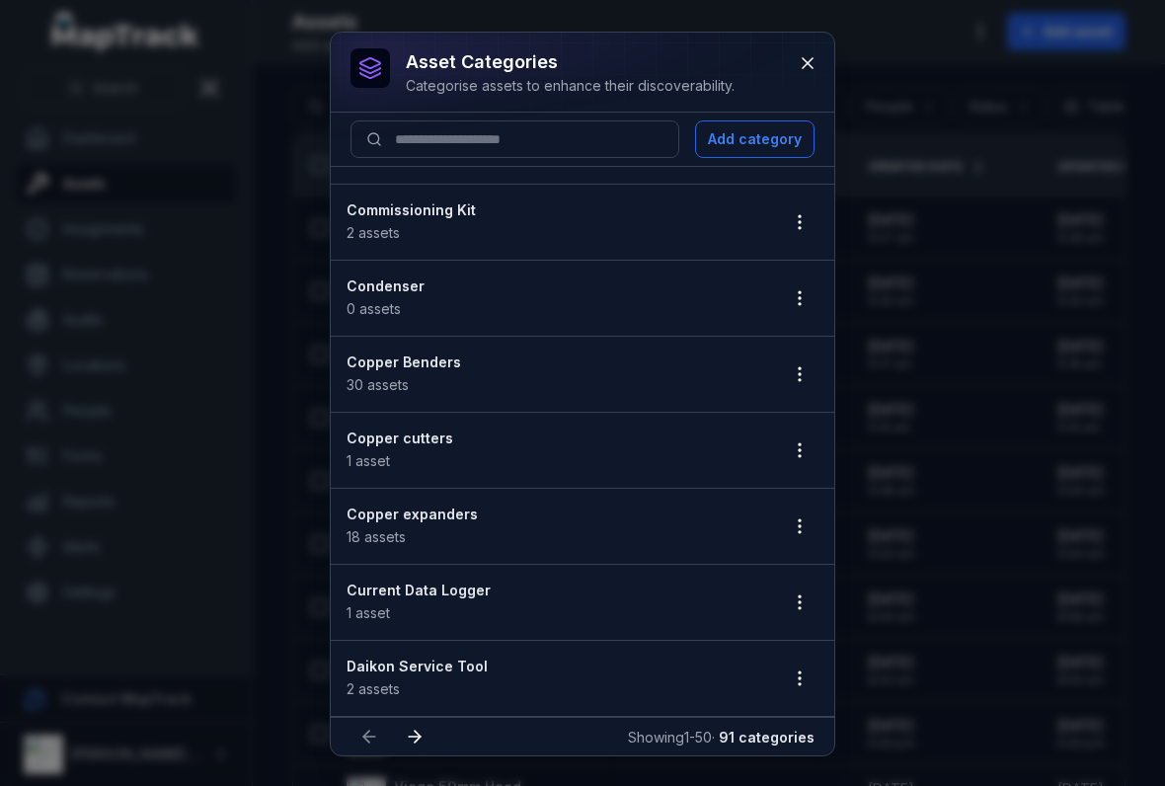
scroll to position [1124, 0]
click at [787, 375] on button "button" at bounding box center [800, 373] width 38 height 38
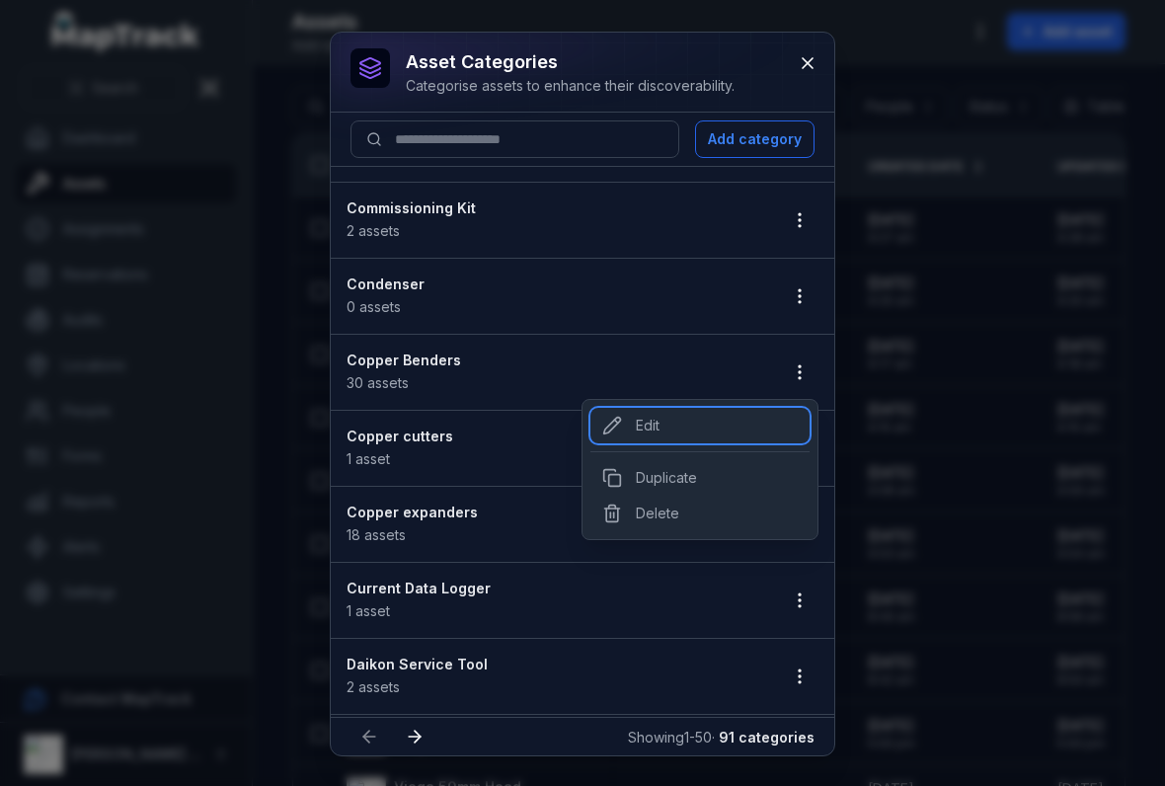
click at [704, 411] on div "Edit" at bounding box center [700, 426] width 219 height 36
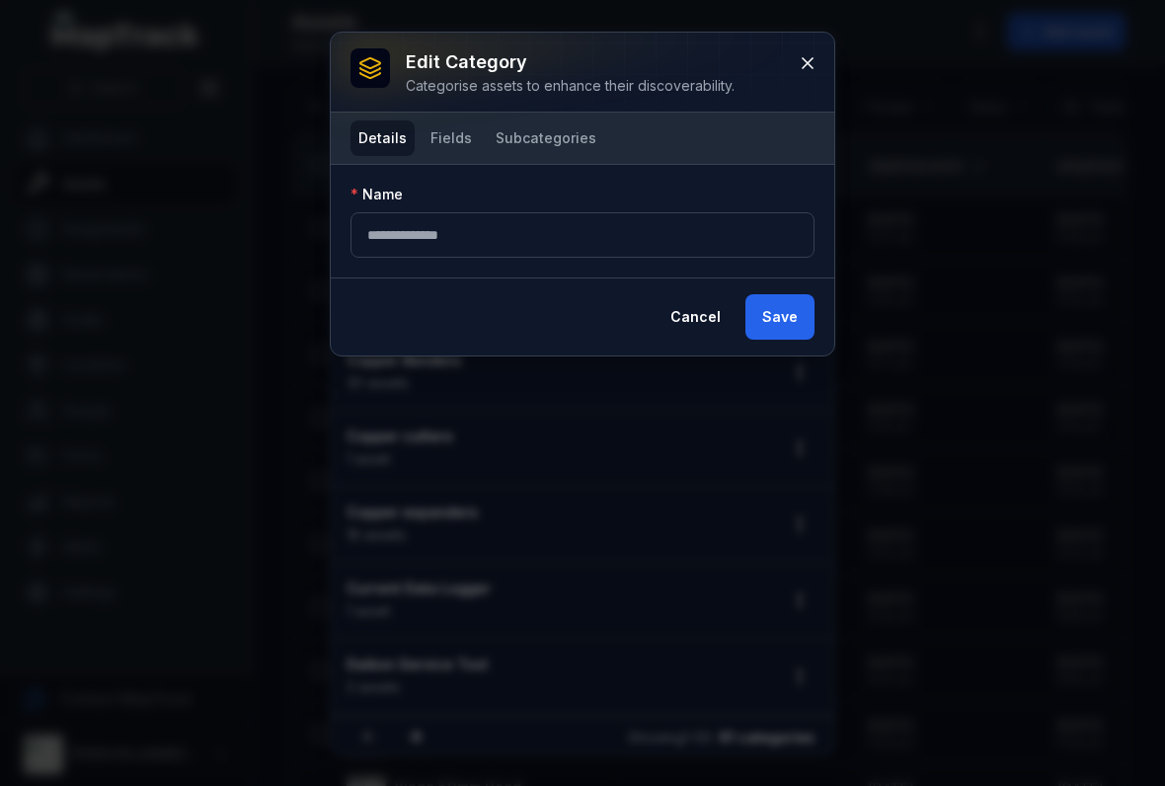
click at [451, 137] on button "Fields" at bounding box center [451, 139] width 57 height 36
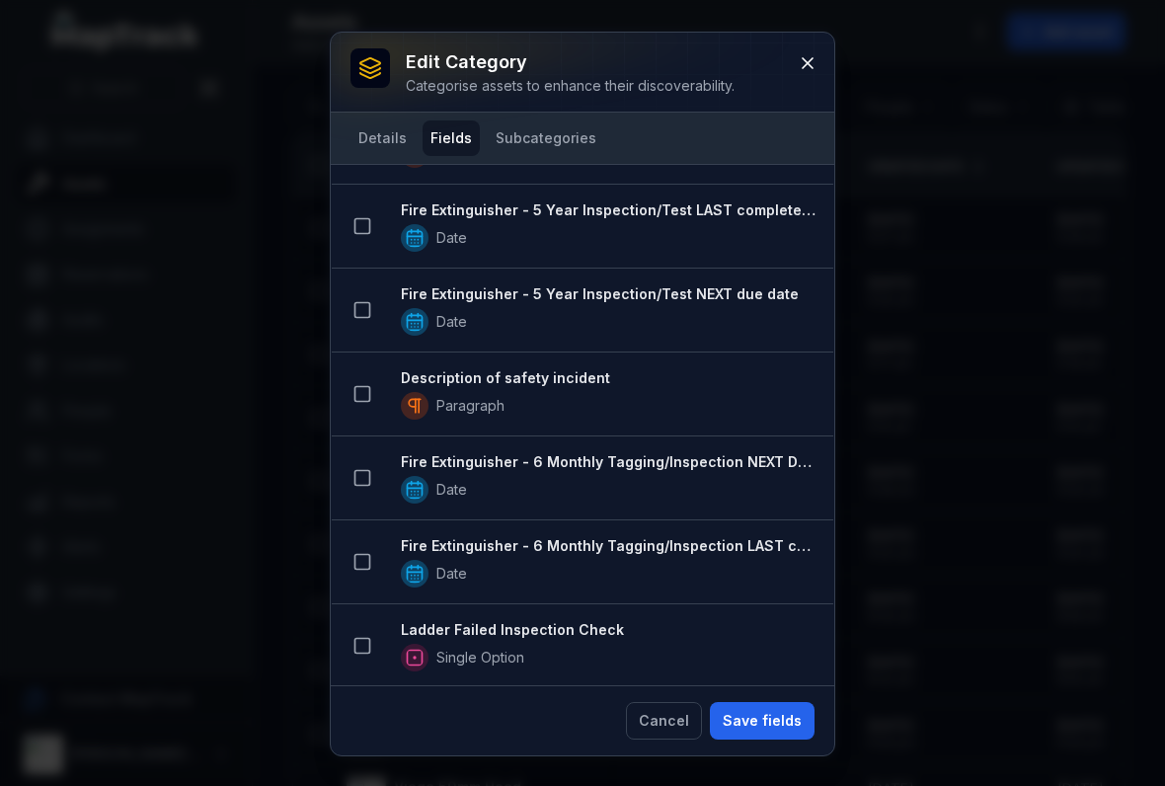
click at [758, 719] on button "Save fields" at bounding box center [762, 721] width 105 height 38
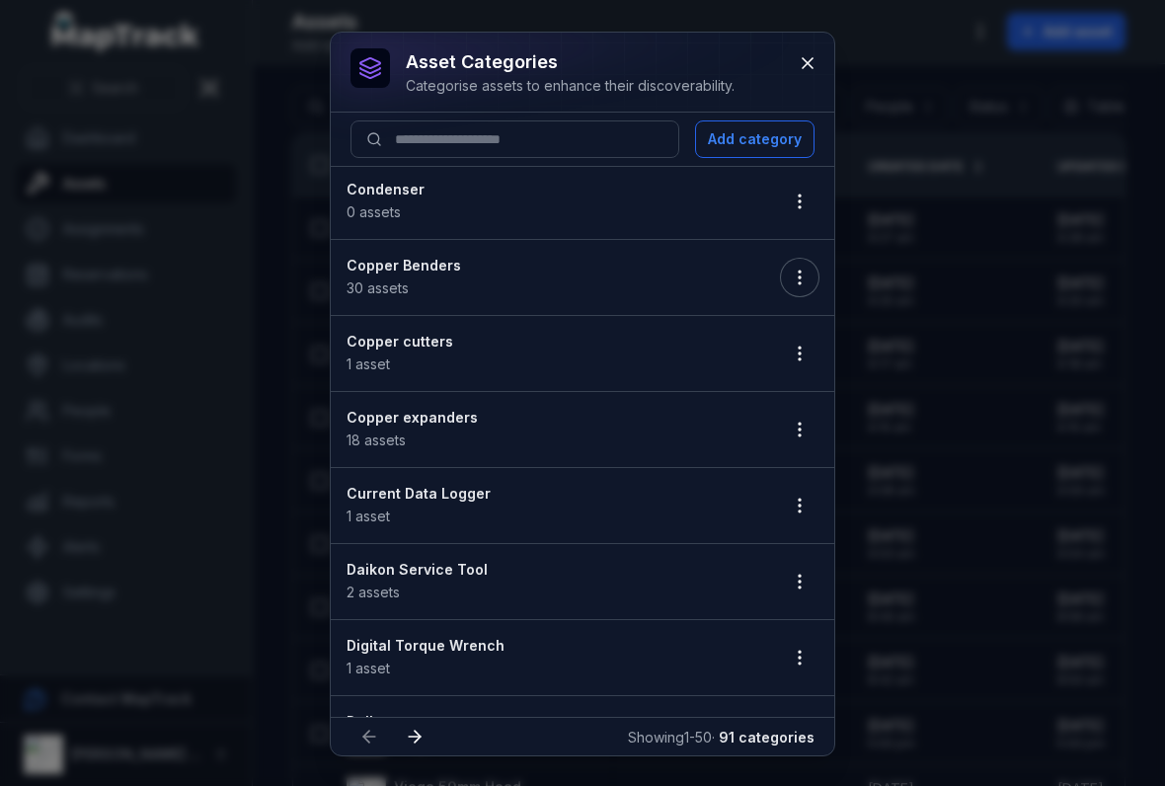
scroll to position [1220, 0]
click at [787, 342] on button "button" at bounding box center [800, 353] width 38 height 38
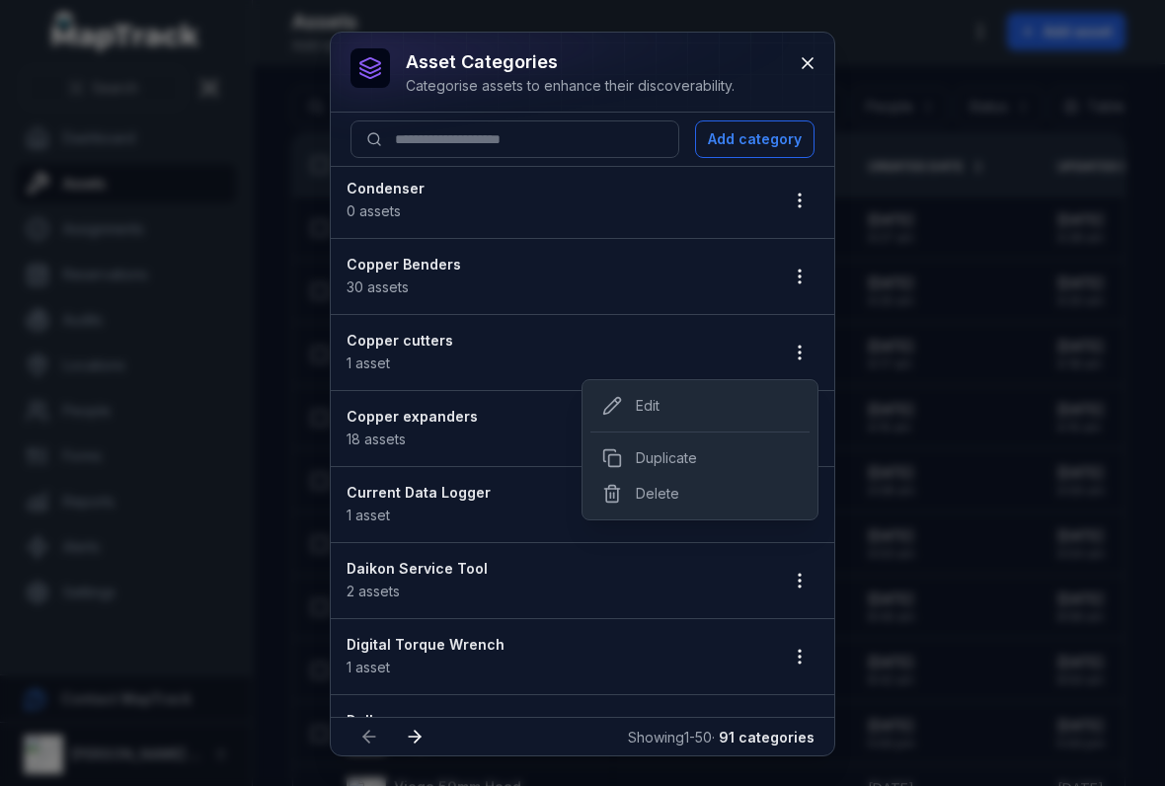
click at [742, 382] on div "Edit Duplicate Delete" at bounding box center [700, 449] width 237 height 141
click at [712, 414] on div "Edit" at bounding box center [700, 406] width 219 height 36
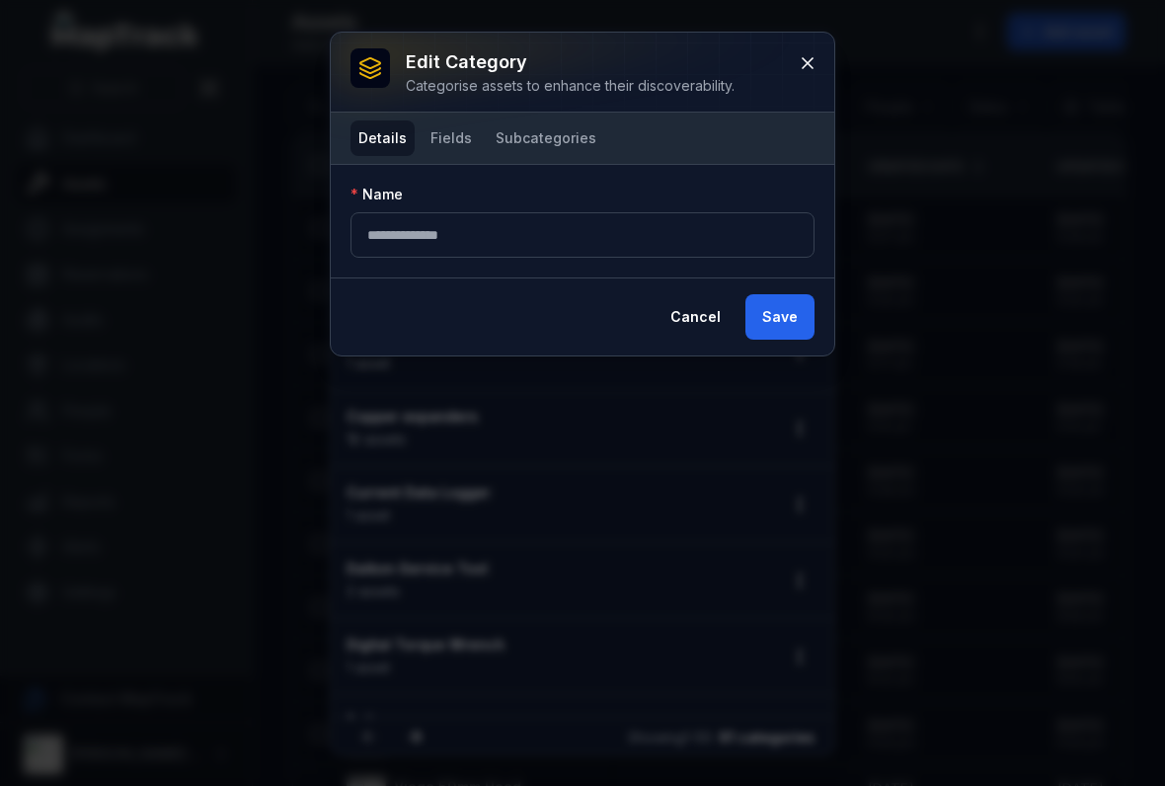
click at [435, 147] on button "Fields" at bounding box center [451, 139] width 57 height 36
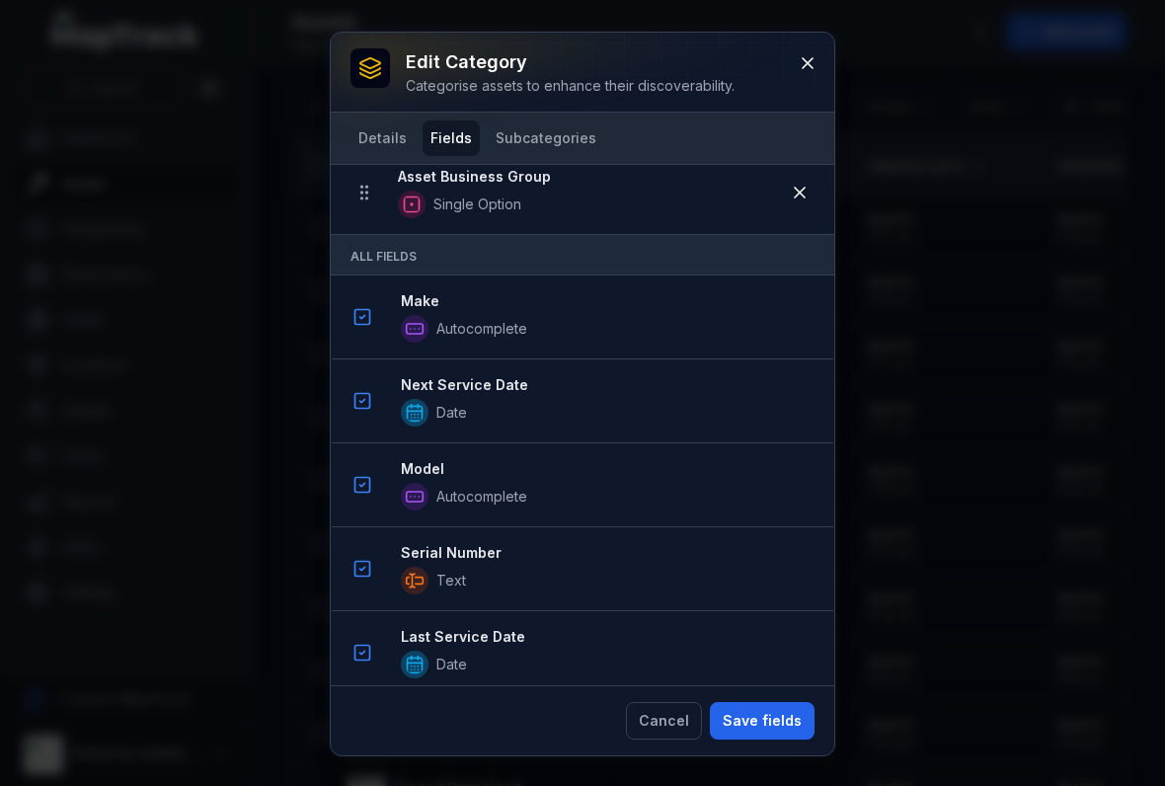
scroll to position [1087, 0]
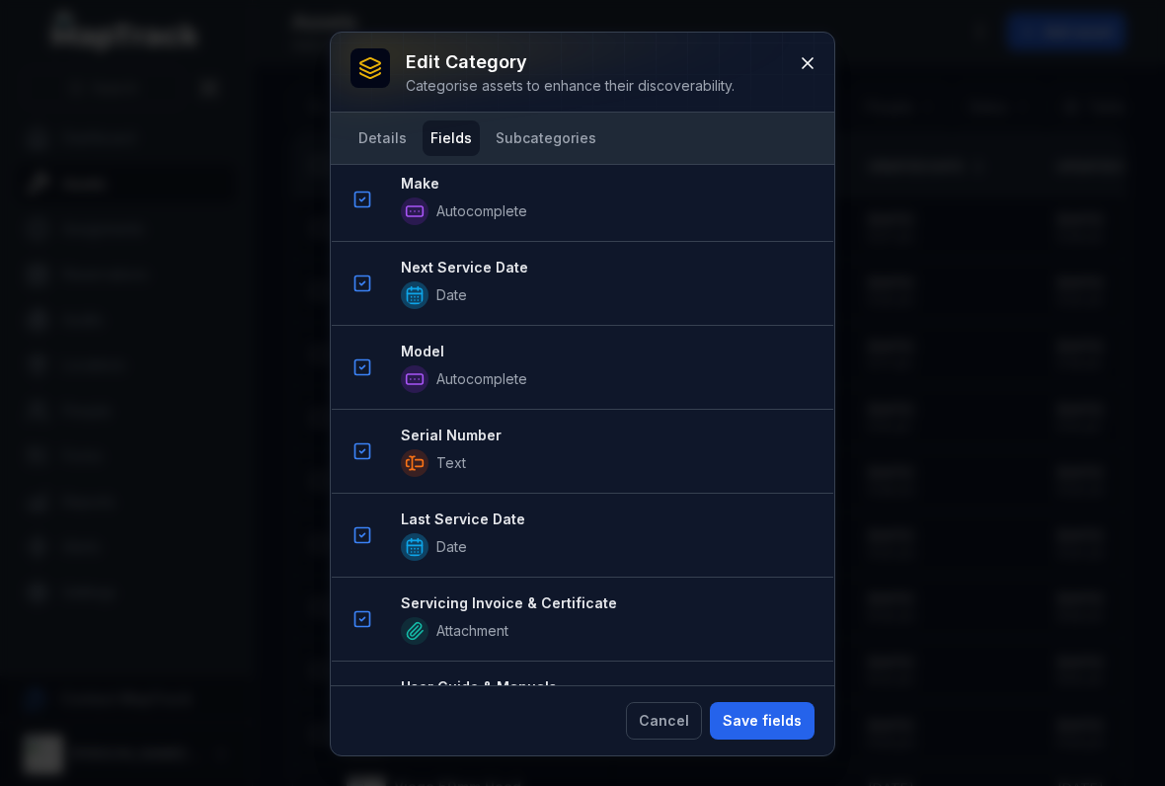
click at [770, 702] on button "Save fields" at bounding box center [762, 721] width 105 height 38
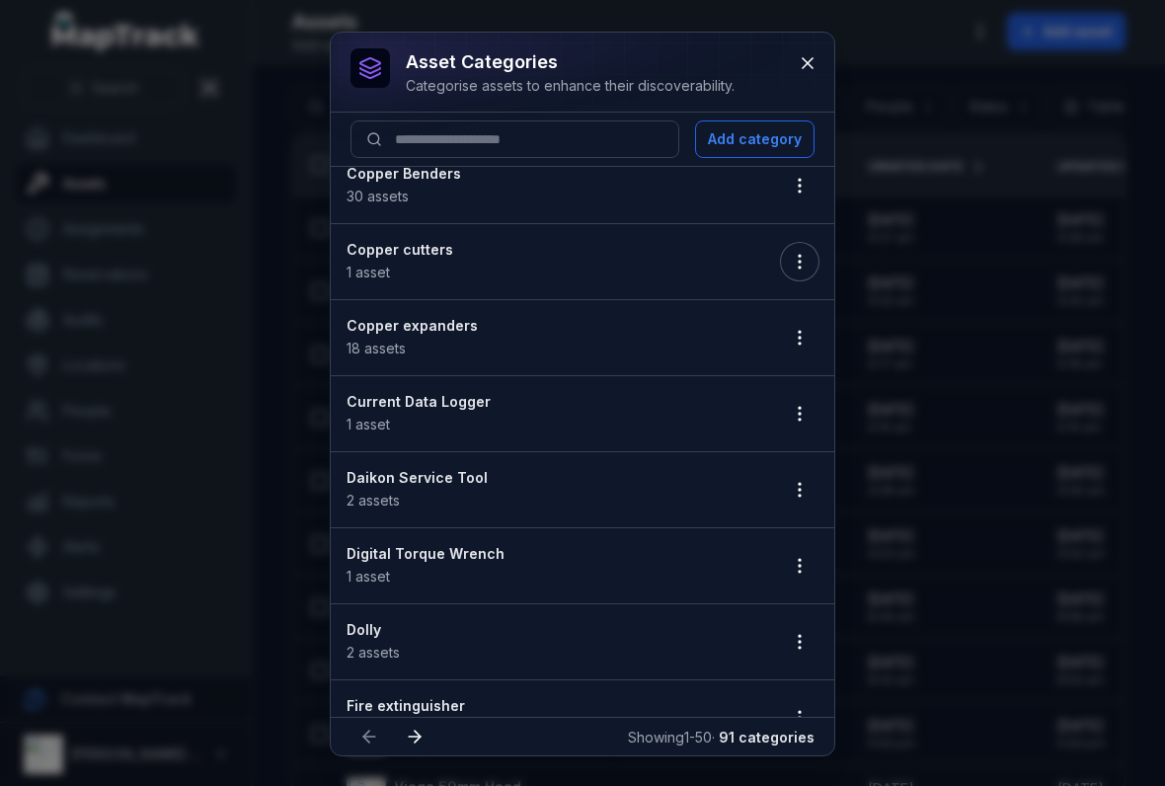
scroll to position [1314, 0]
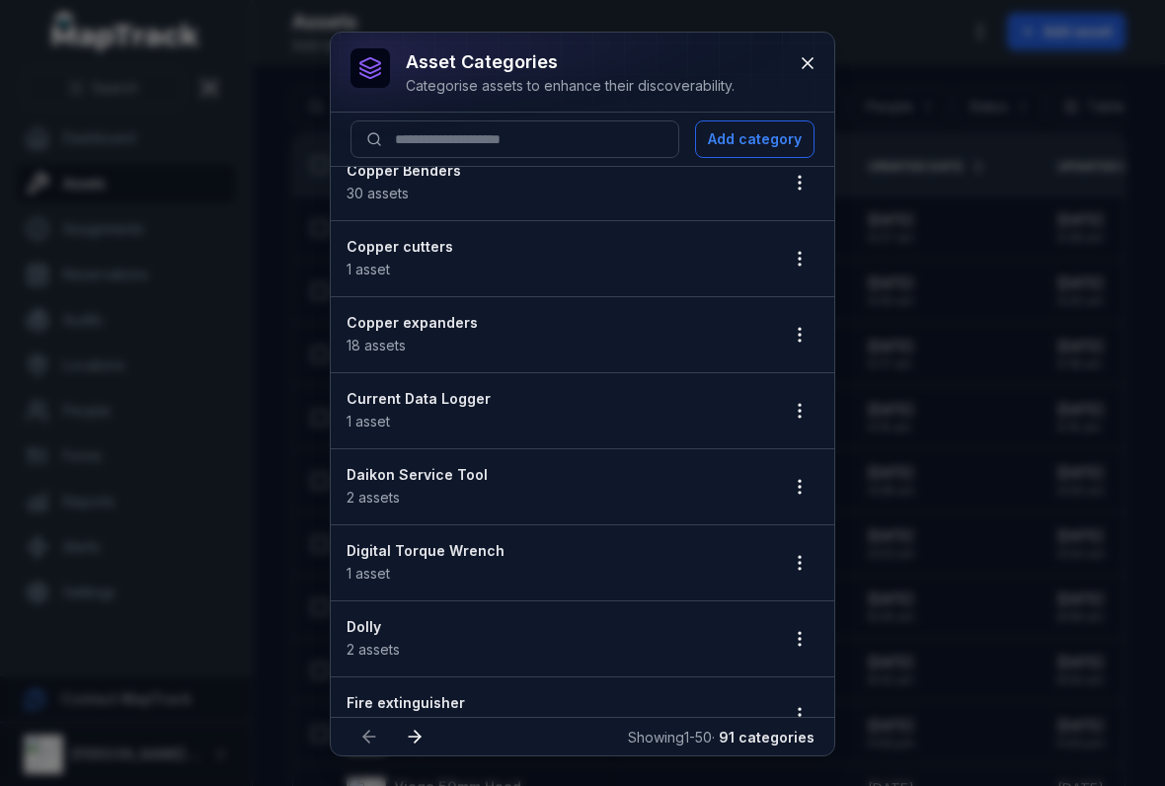
click at [787, 304] on li "Copper expanders 18 assets" at bounding box center [583, 334] width 504 height 77
click at [799, 321] on button "button" at bounding box center [800, 335] width 38 height 38
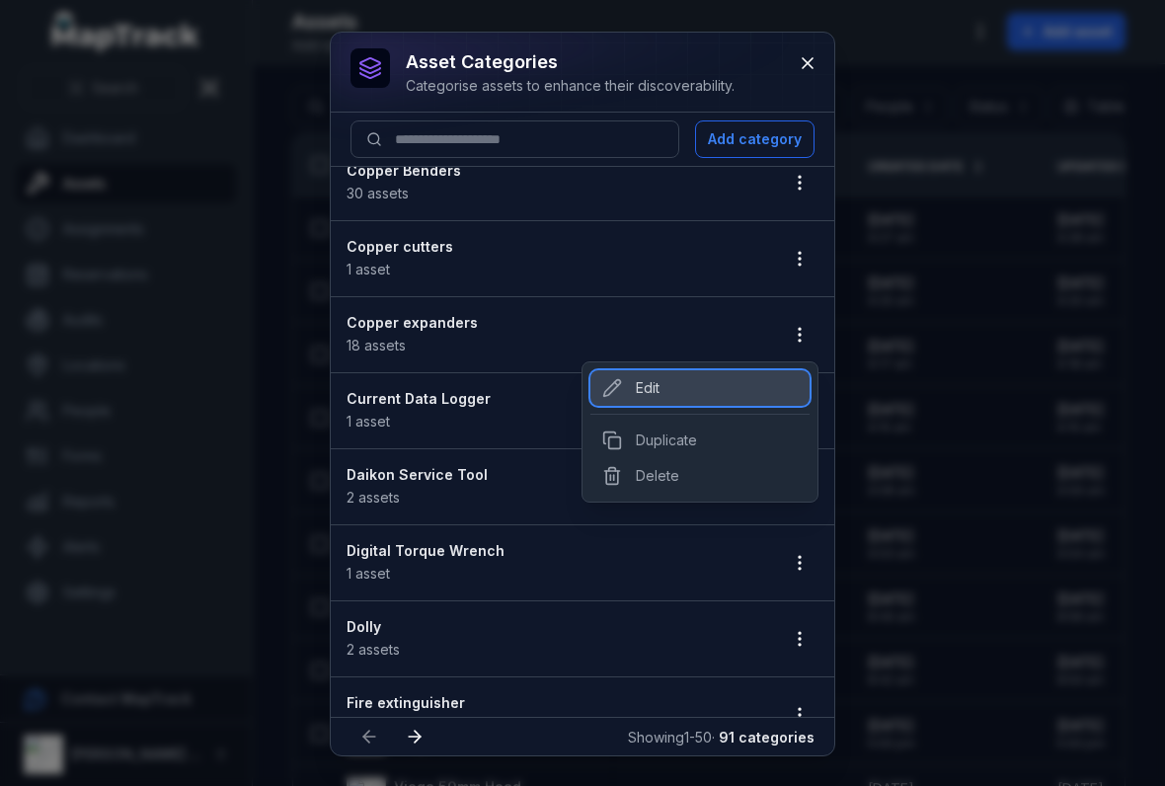
click at [728, 371] on div "Edit" at bounding box center [700, 388] width 219 height 36
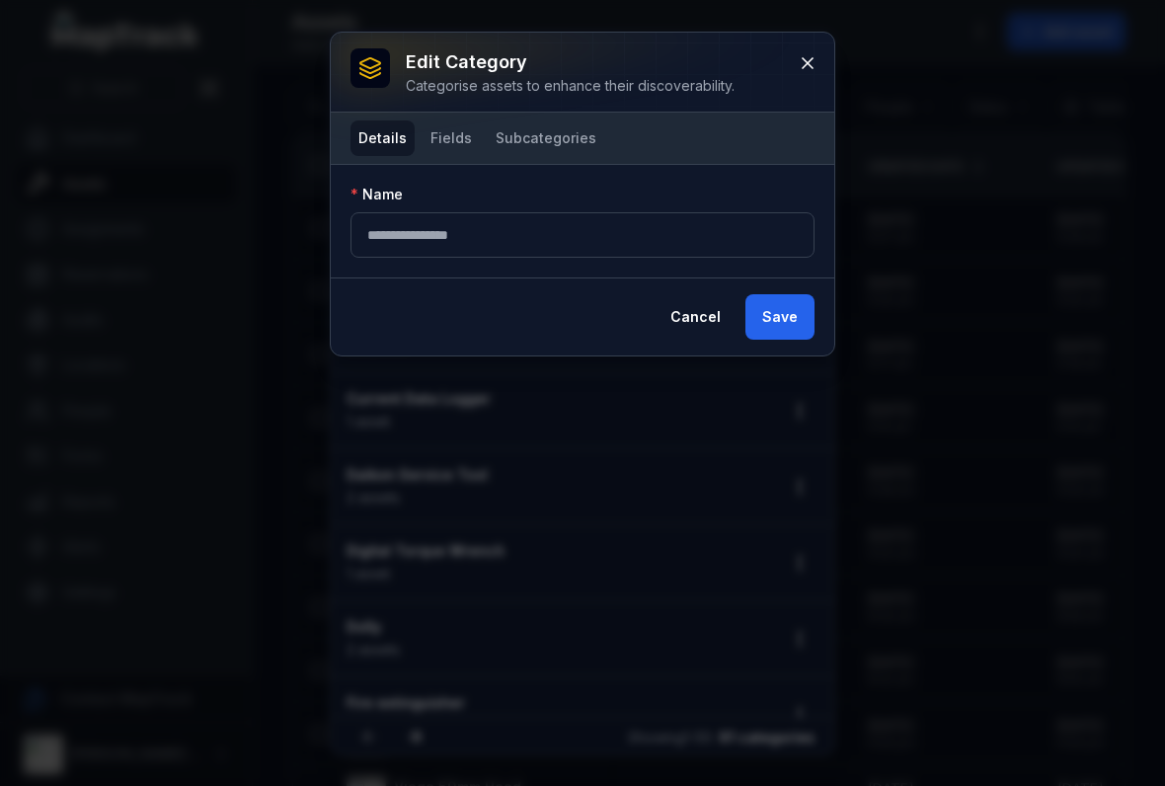
click at [433, 129] on button "Fields" at bounding box center [451, 139] width 57 height 36
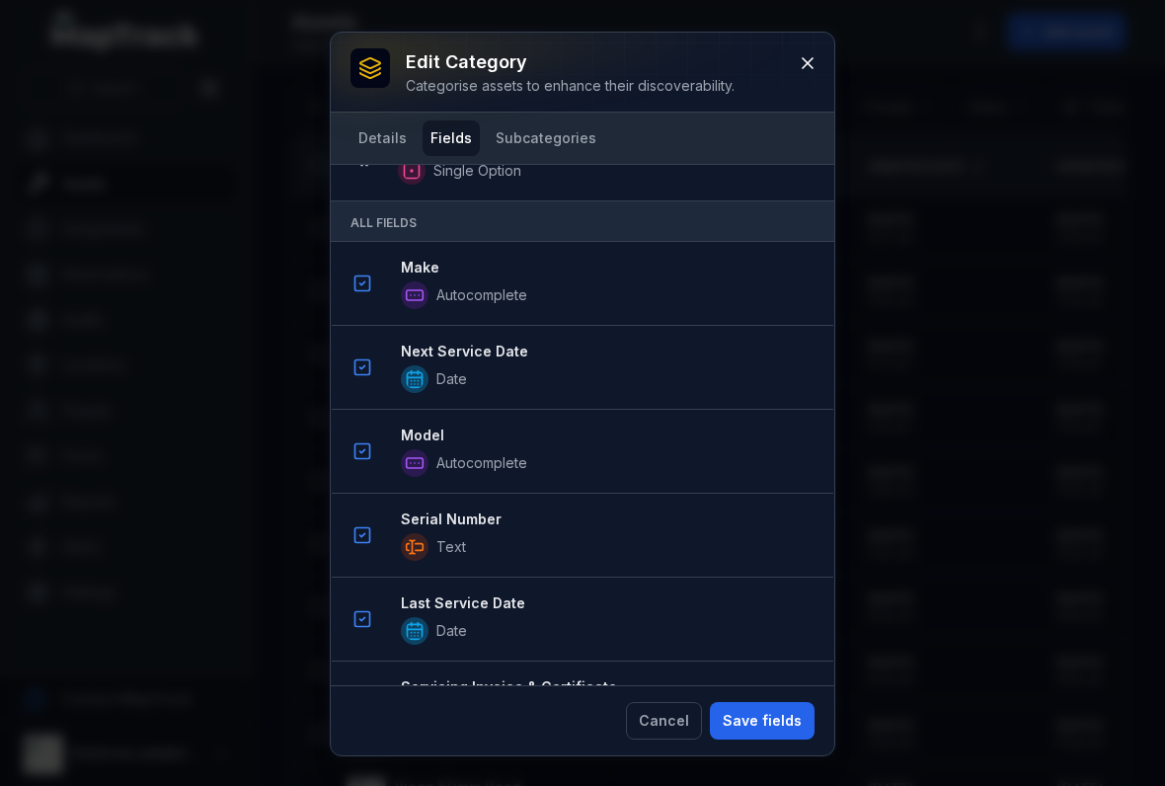
scroll to position [1115, 0]
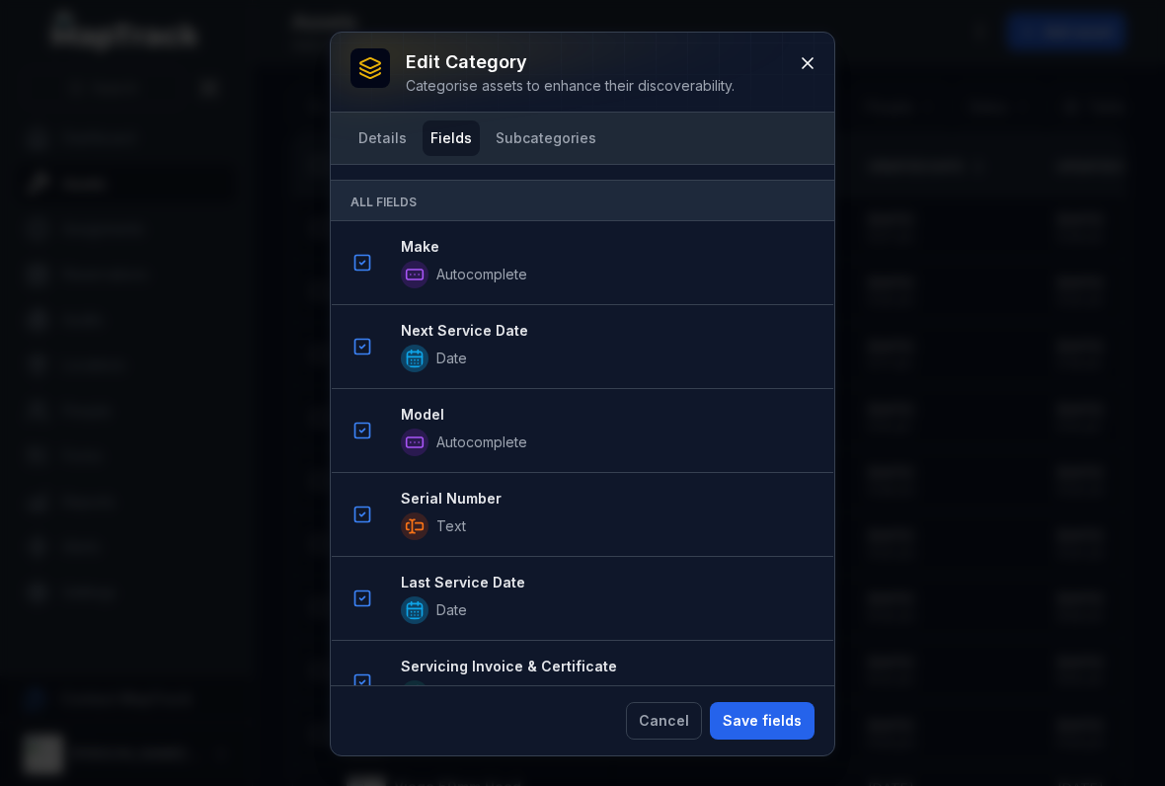
click at [763, 714] on button "Save fields" at bounding box center [762, 721] width 105 height 38
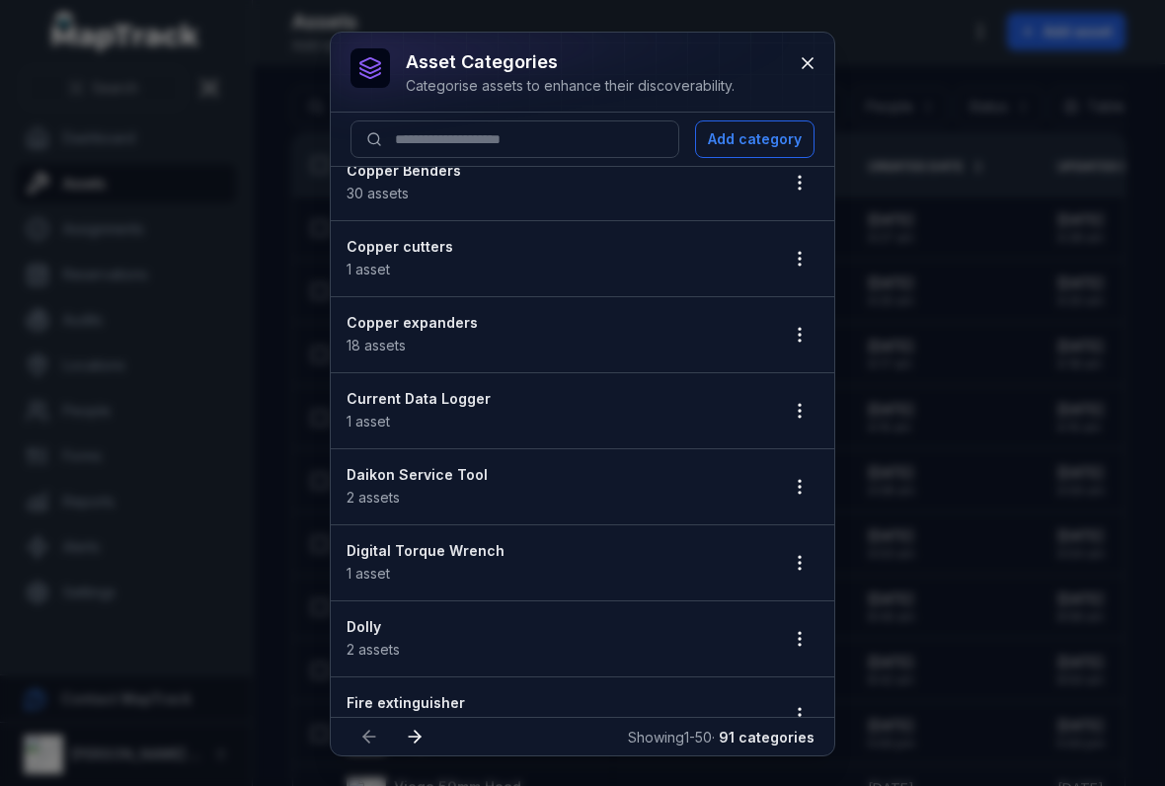
click at [797, 405] on icon "button" at bounding box center [800, 411] width 20 height 20
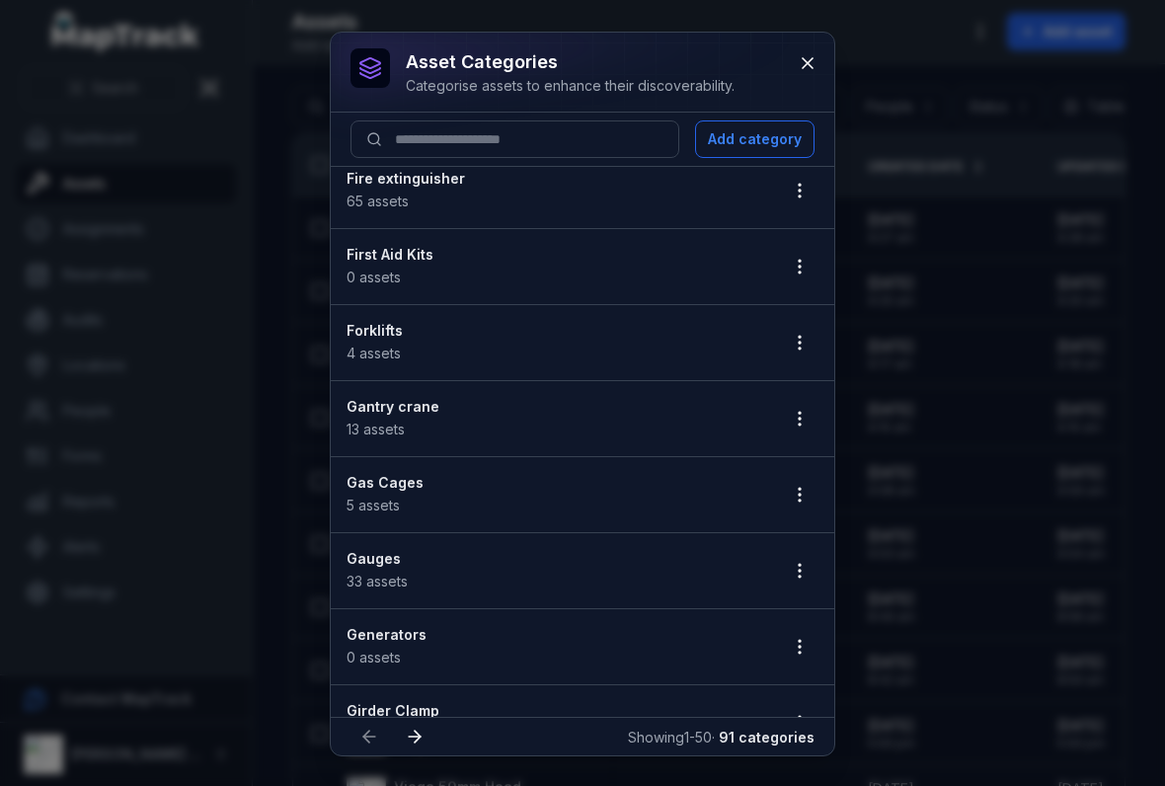
scroll to position [1841, 0]
click at [800, 341] on circle "button" at bounding box center [800, 340] width 2 height 2
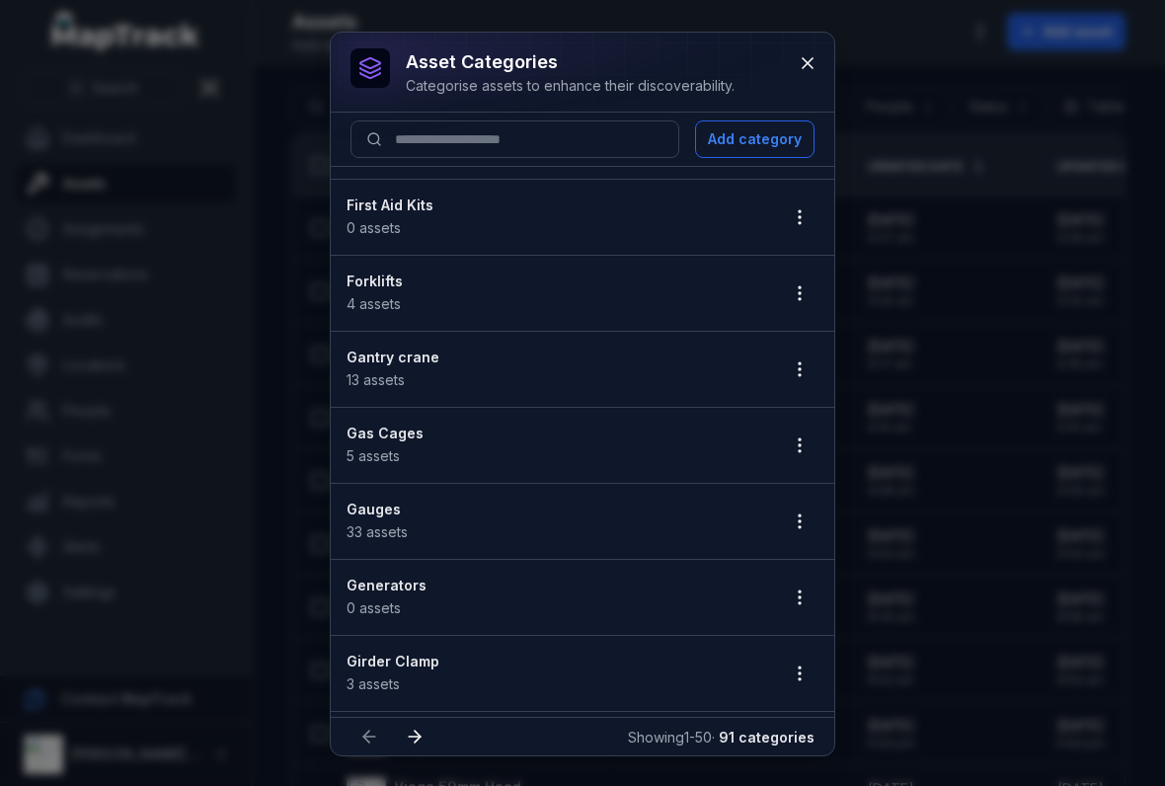
click at [715, 262] on li "Forklifts 4 assets" at bounding box center [583, 293] width 504 height 77
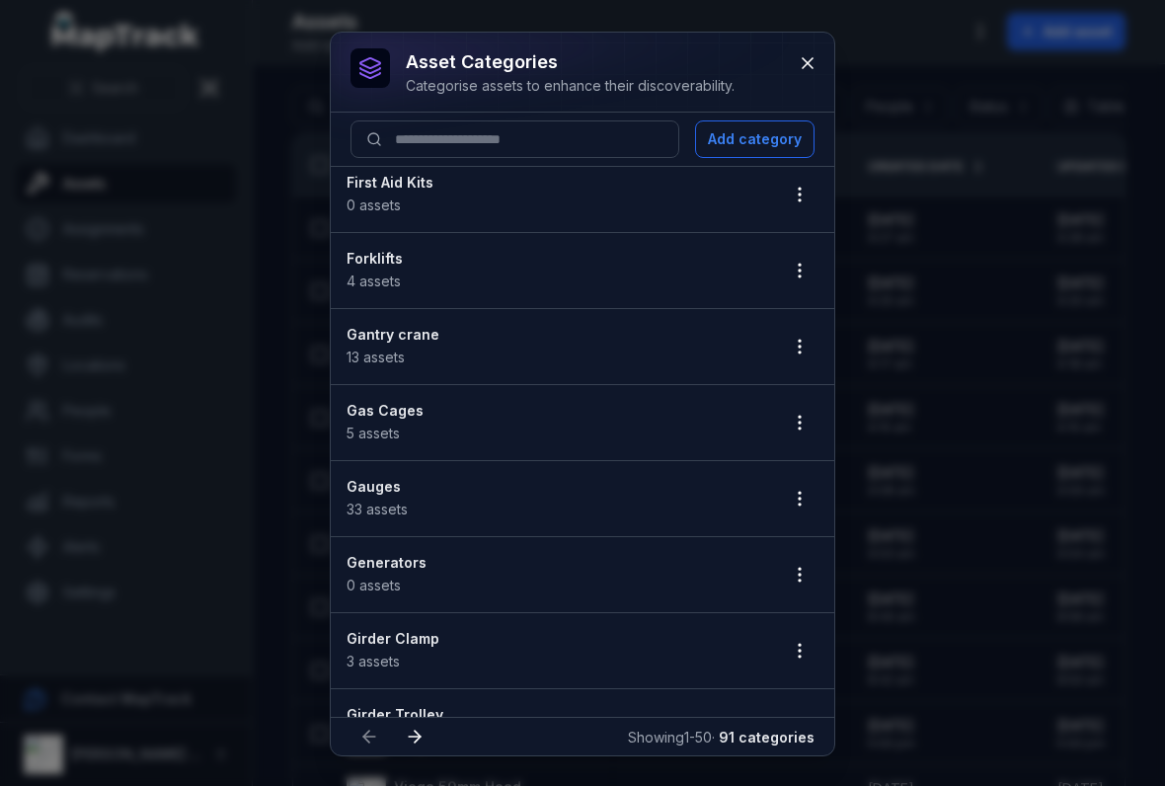
scroll to position [1914, 0]
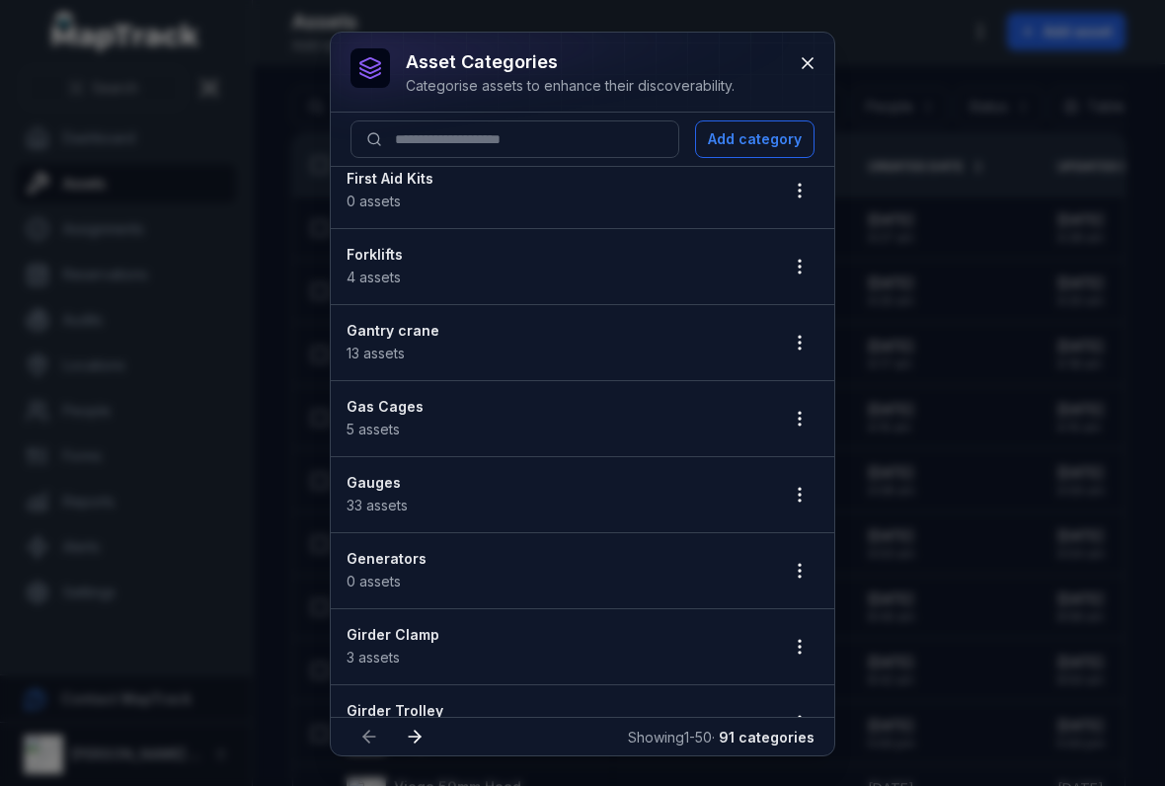
click at [805, 260] on icon "button" at bounding box center [800, 267] width 20 height 20
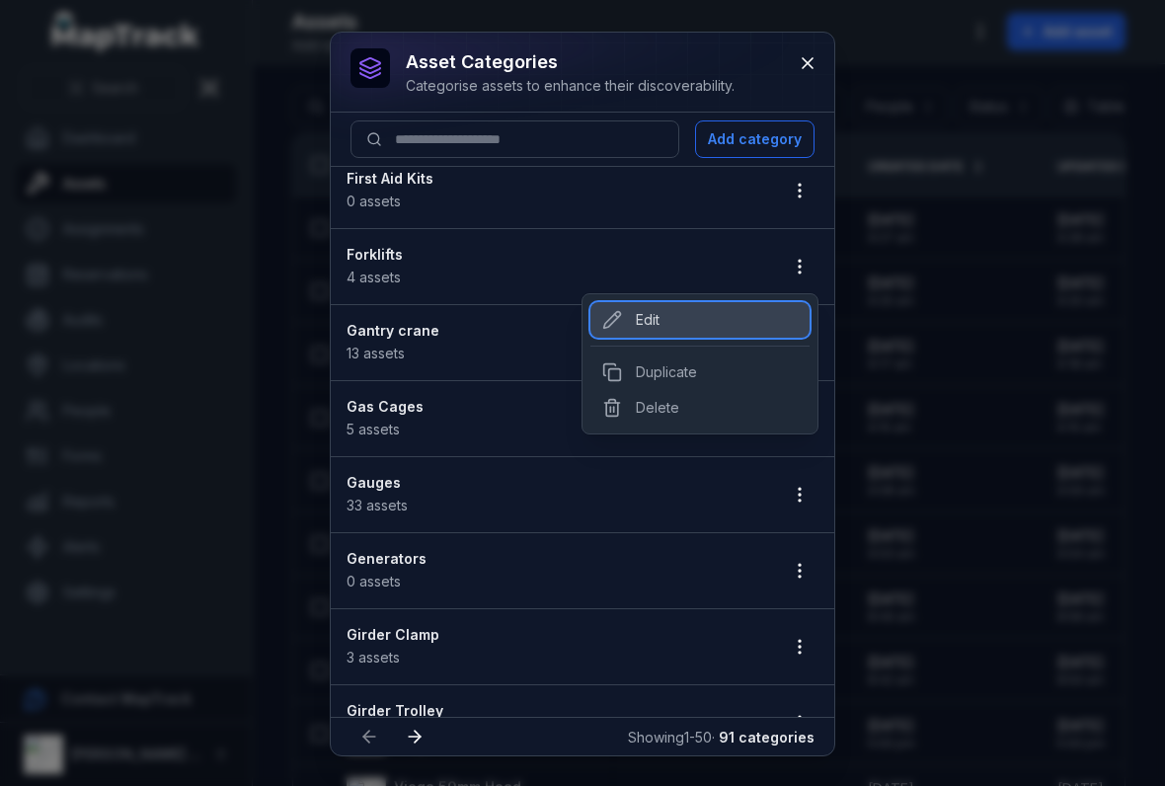
click at [714, 303] on div "Edit" at bounding box center [700, 320] width 219 height 36
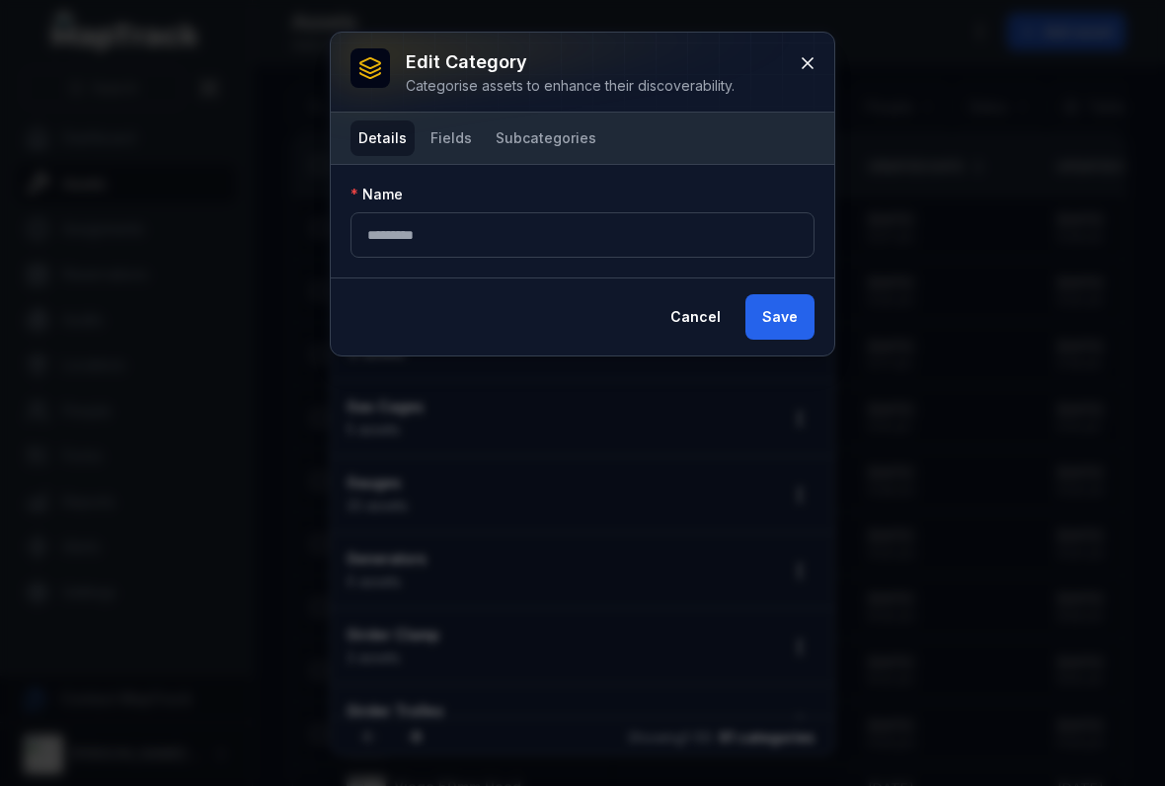
click at [462, 124] on button "Fields" at bounding box center [451, 139] width 57 height 36
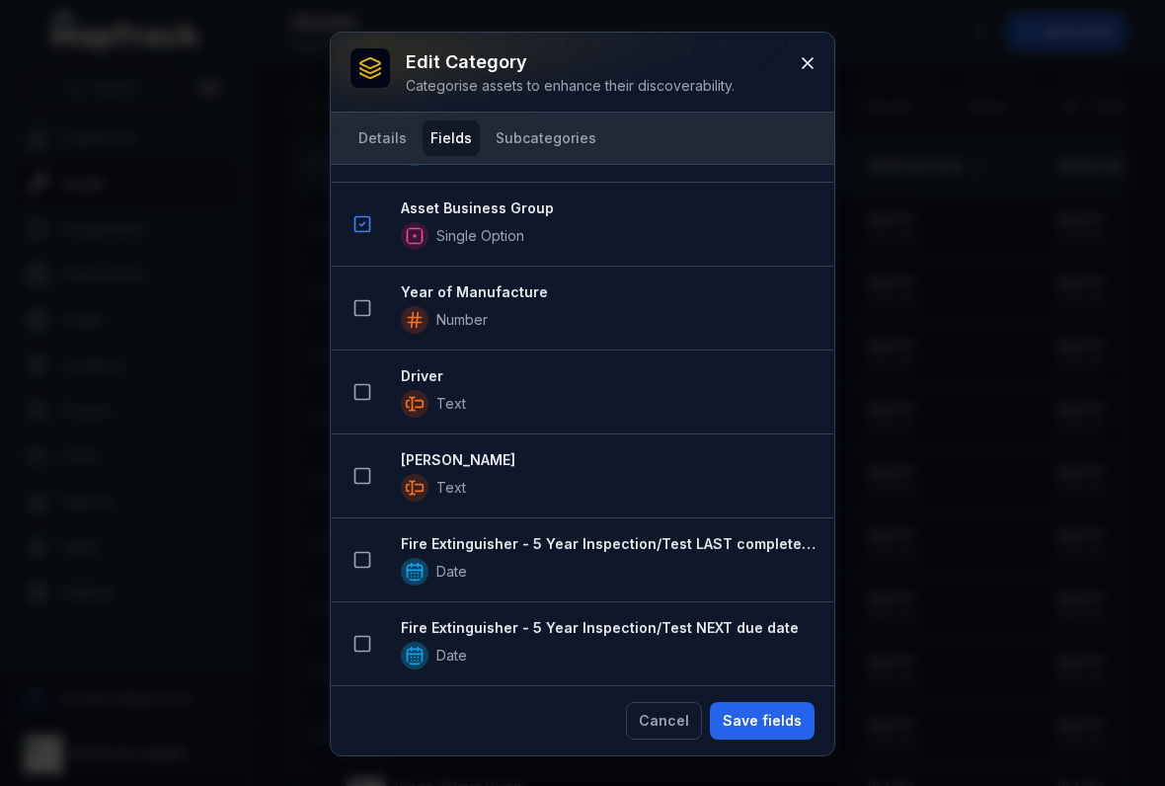
scroll to position [2347, 0]
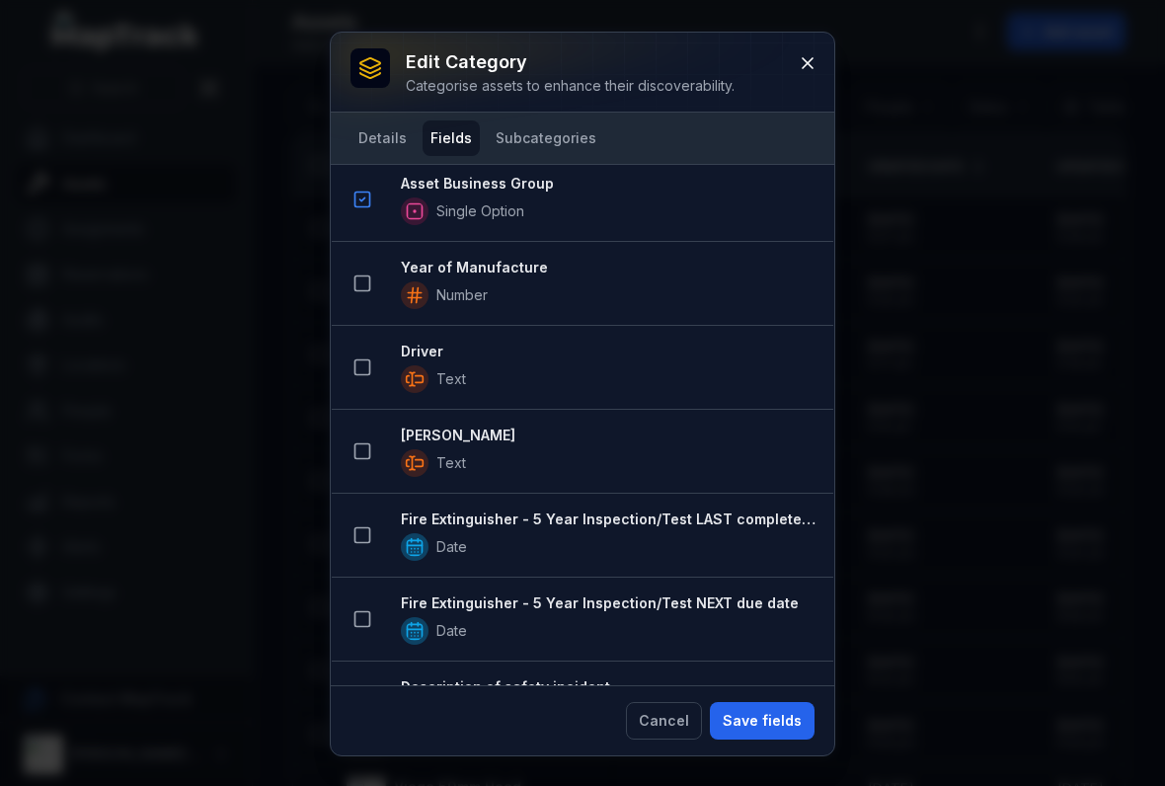
click at [818, 58] on button at bounding box center [808, 63] width 38 height 38
